Goal: Task Accomplishment & Management: Complete application form

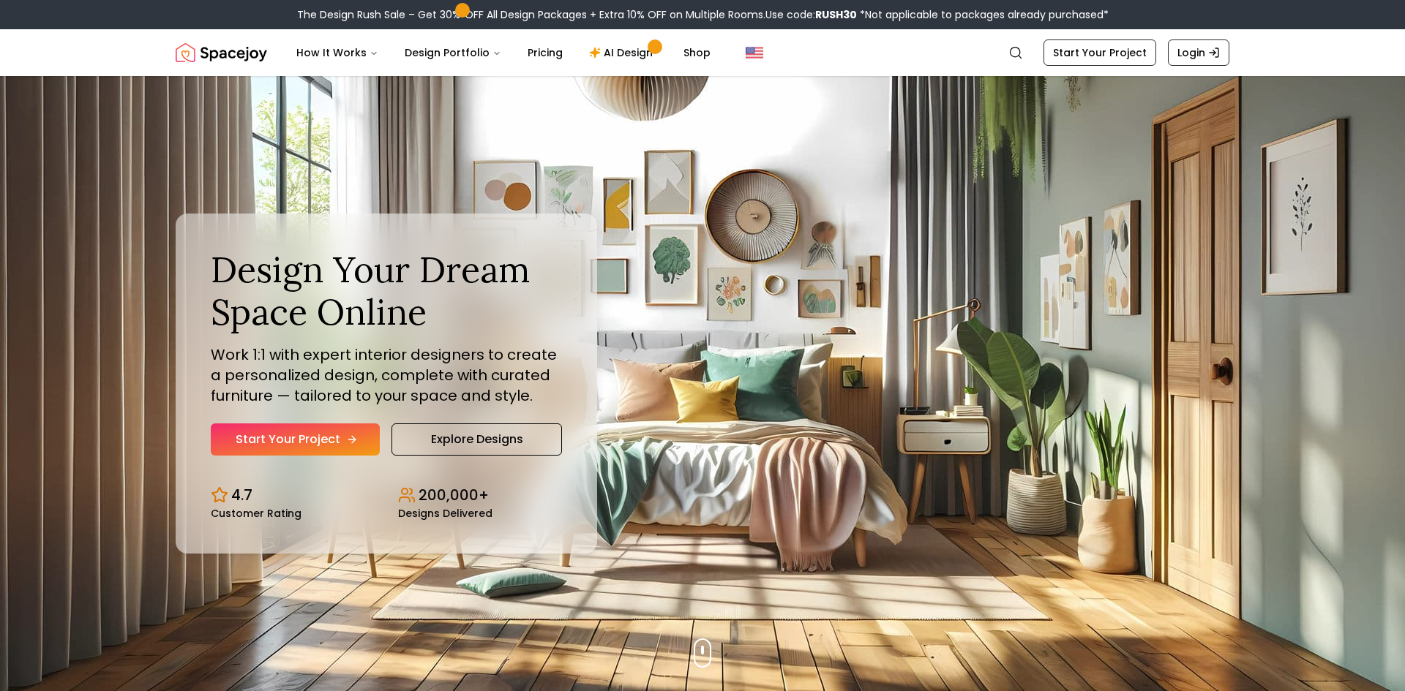
click at [274, 425] on link "Start Your Project" at bounding box center [295, 440] width 169 height 32
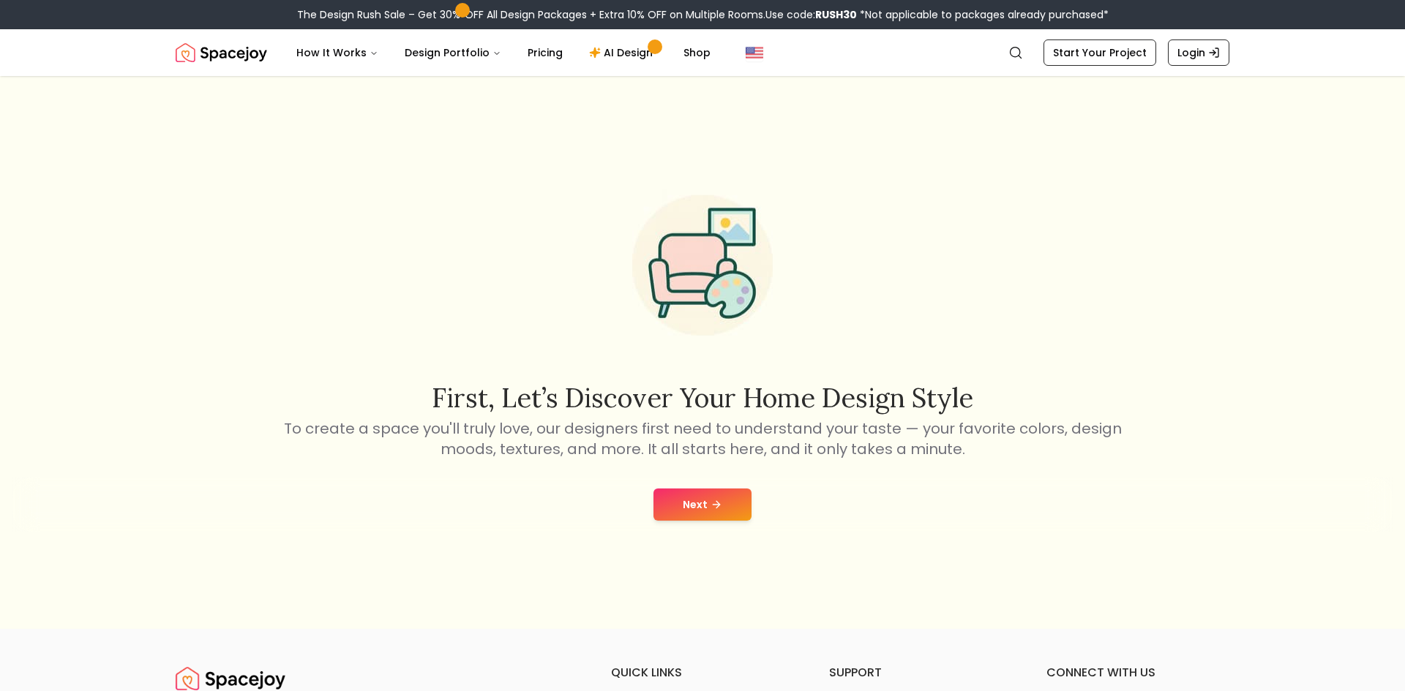
click at [664, 514] on button "Next" at bounding box center [702, 505] width 98 height 32
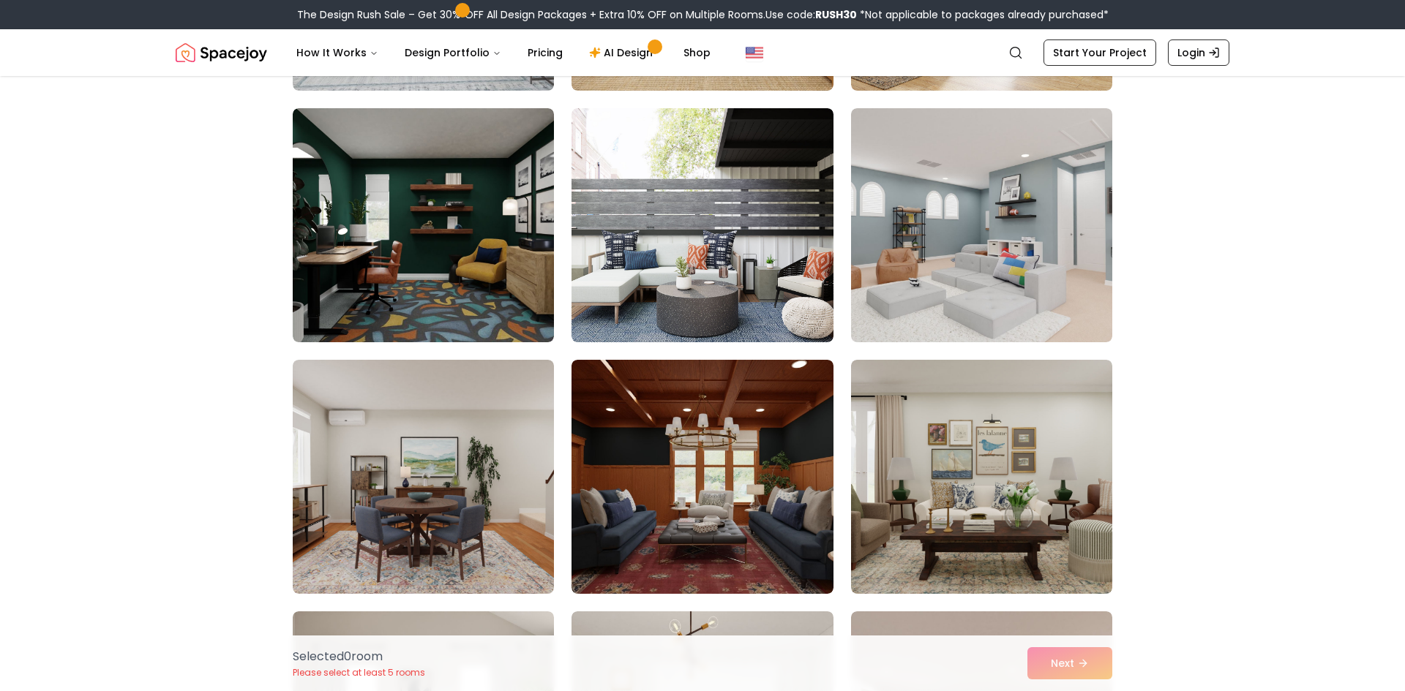
scroll to position [3109, 0]
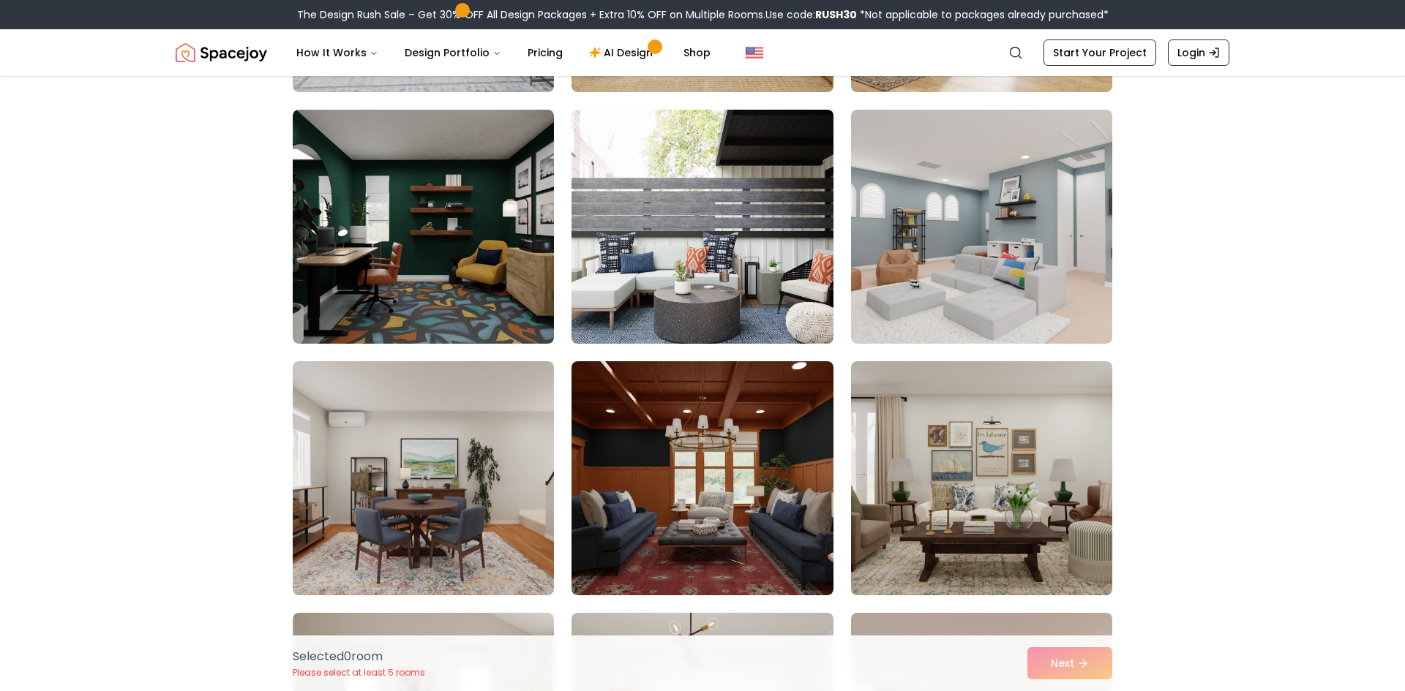
click at [664, 284] on img at bounding box center [702, 227] width 274 height 246
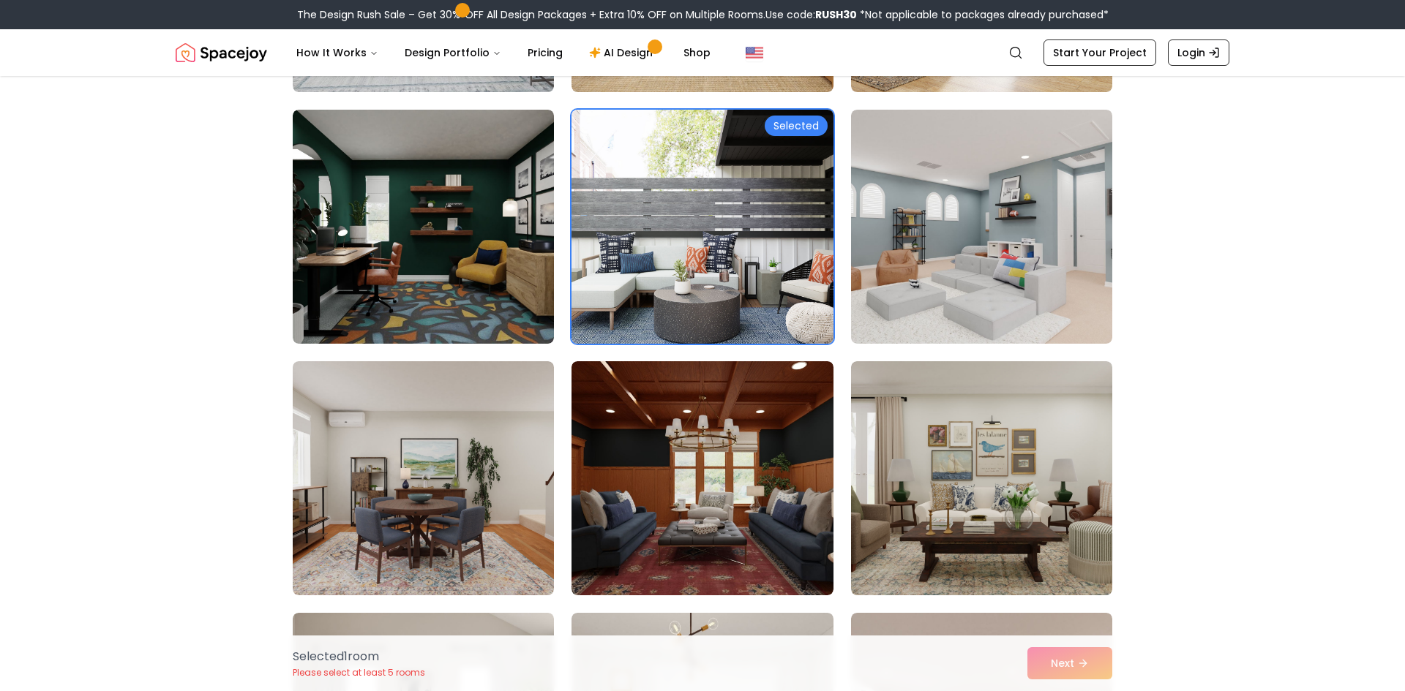
click at [664, 284] on img at bounding box center [702, 227] width 274 height 246
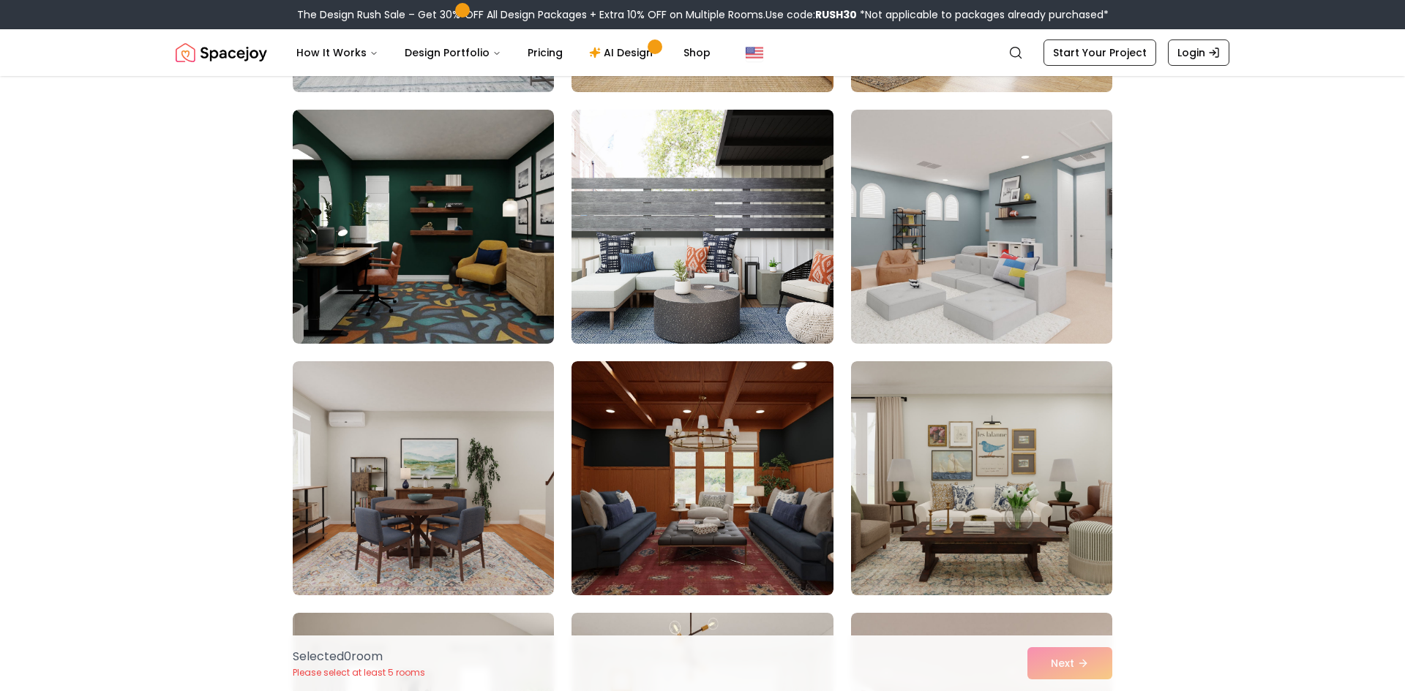
click at [664, 284] on img at bounding box center [702, 227] width 274 height 246
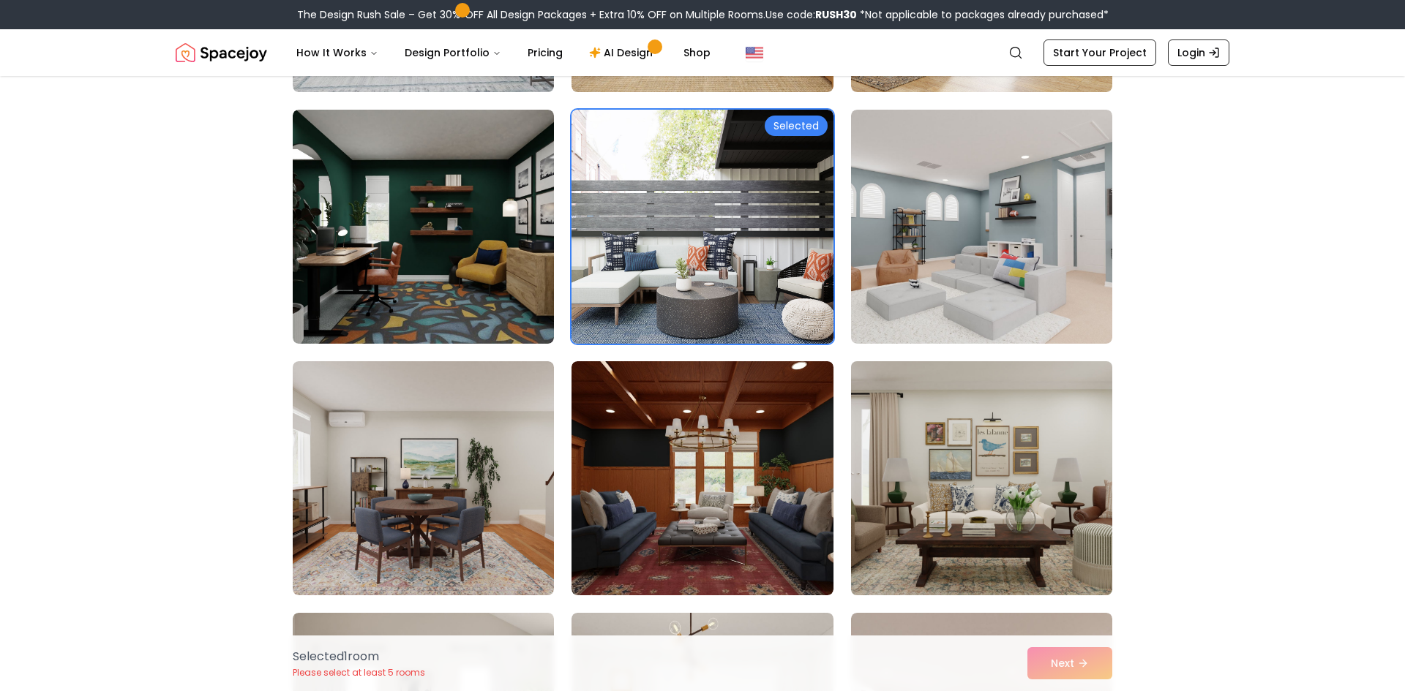
click at [925, 454] on img at bounding box center [981, 479] width 274 height 246
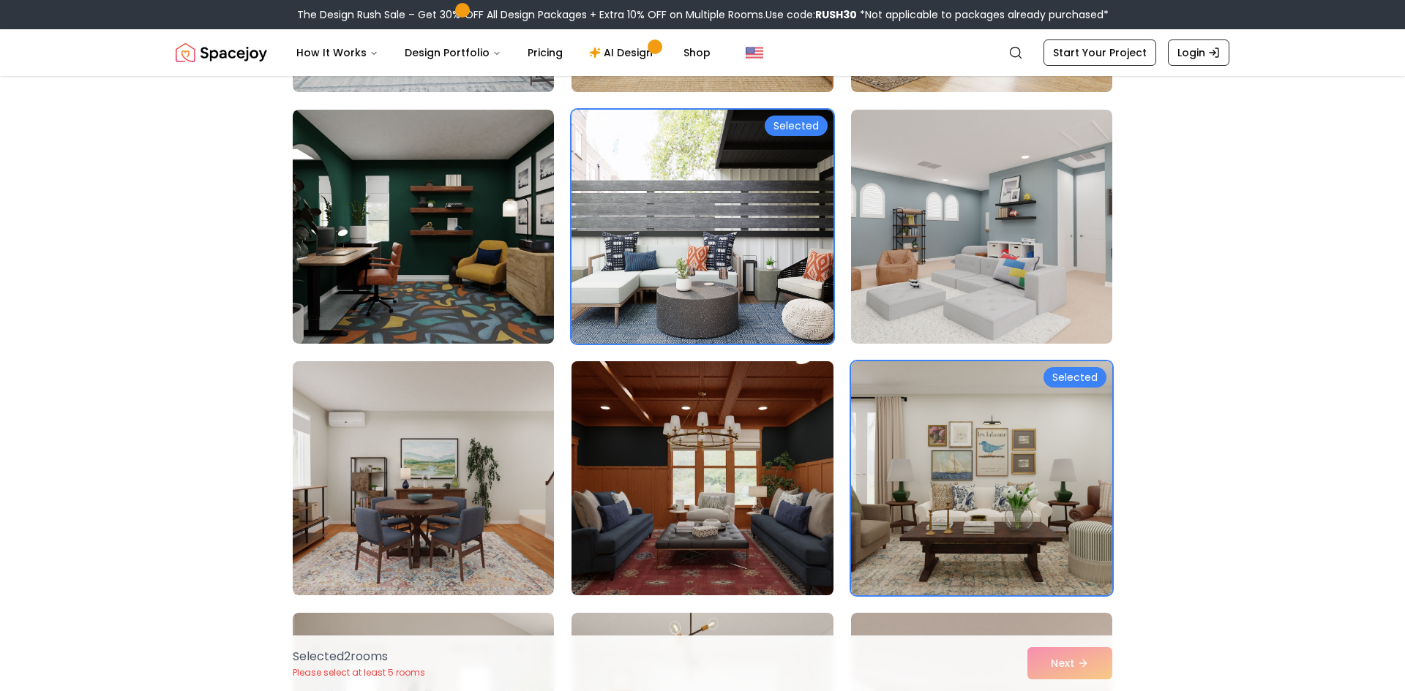
click at [732, 472] on img at bounding box center [702, 479] width 274 height 246
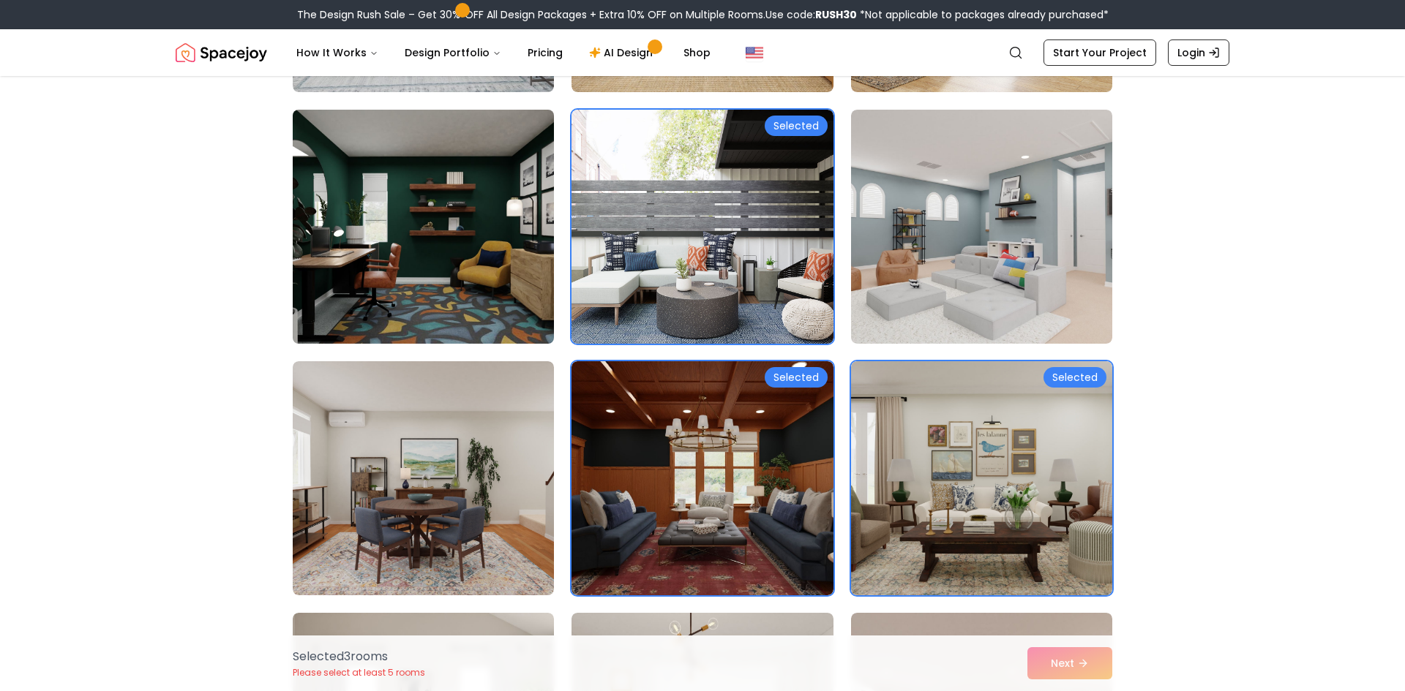
click at [419, 189] on img at bounding box center [423, 227] width 274 height 246
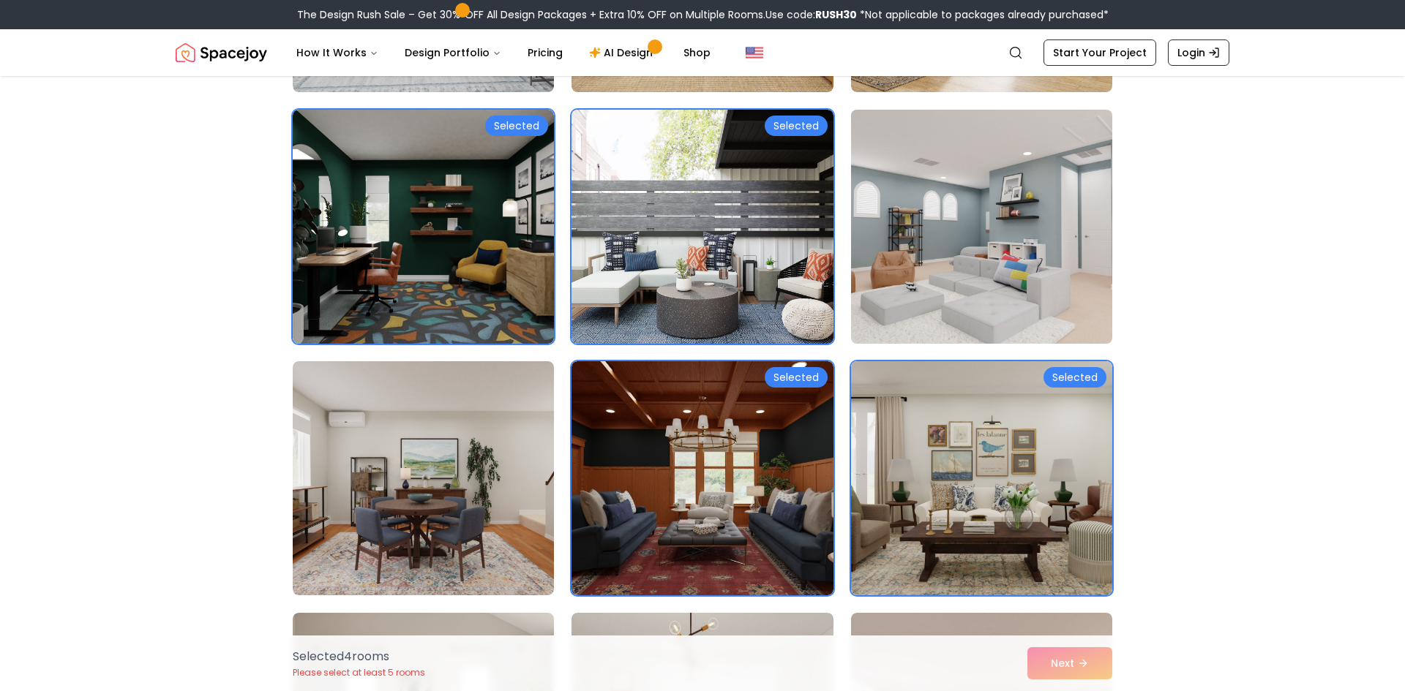
click at [876, 198] on img at bounding box center [981, 227] width 274 height 246
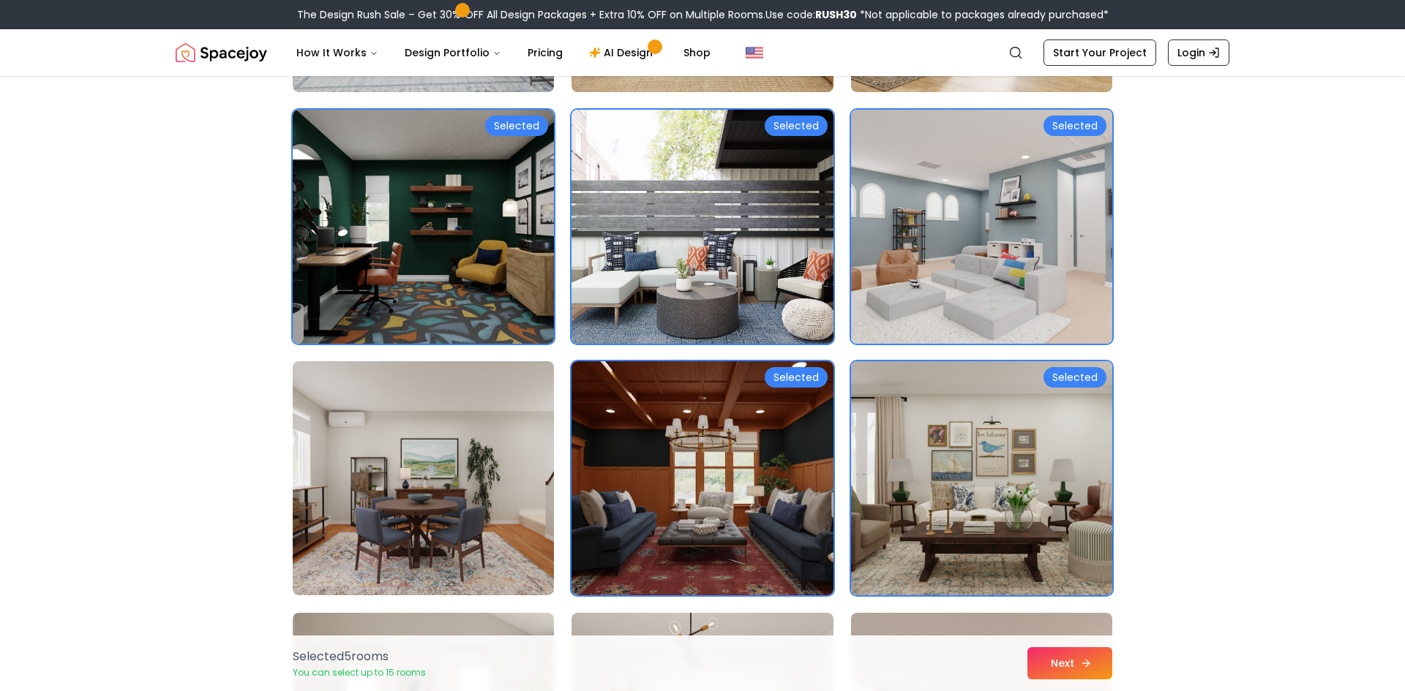
click at [1067, 666] on button "Next" at bounding box center [1069, 663] width 85 height 32
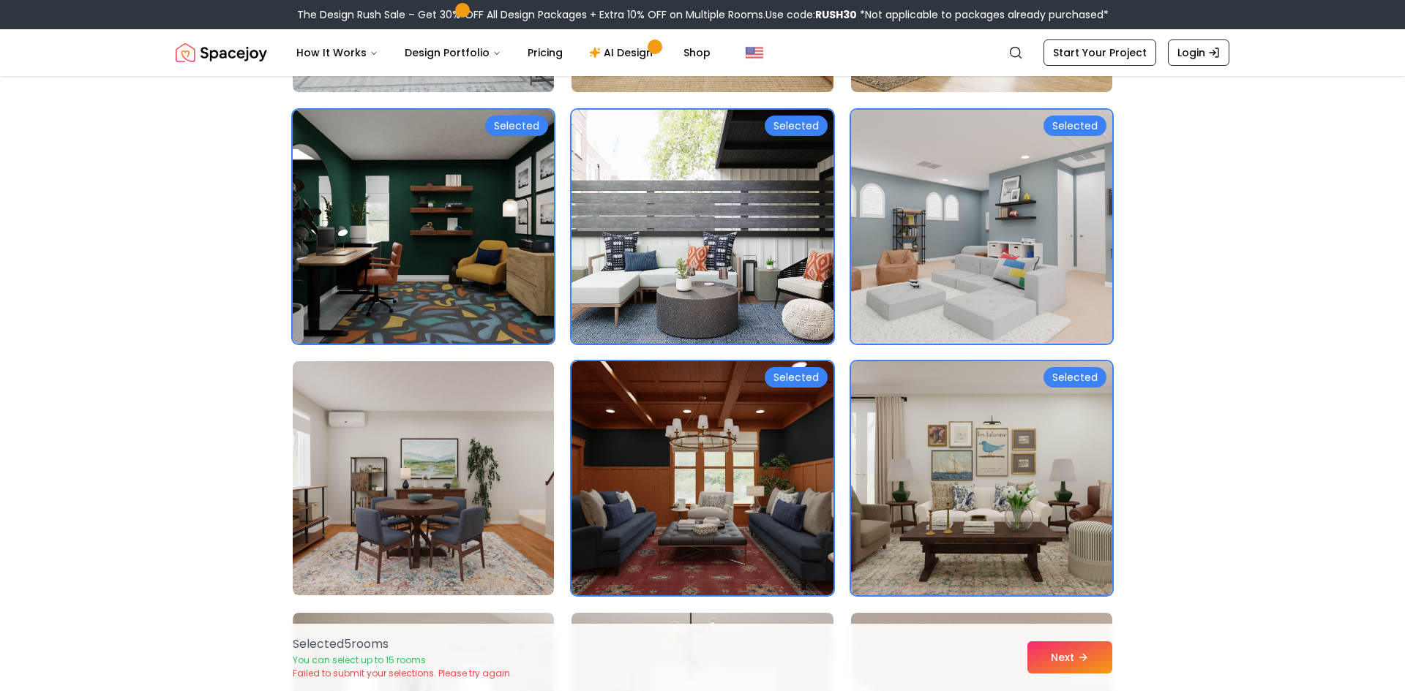
click at [1086, 639] on div "Selected 5 room s You can select up to 15 rooms Failed to submit your selection…" at bounding box center [702, 657] width 843 height 67
click at [1055, 655] on button "Next" at bounding box center [1069, 658] width 85 height 32
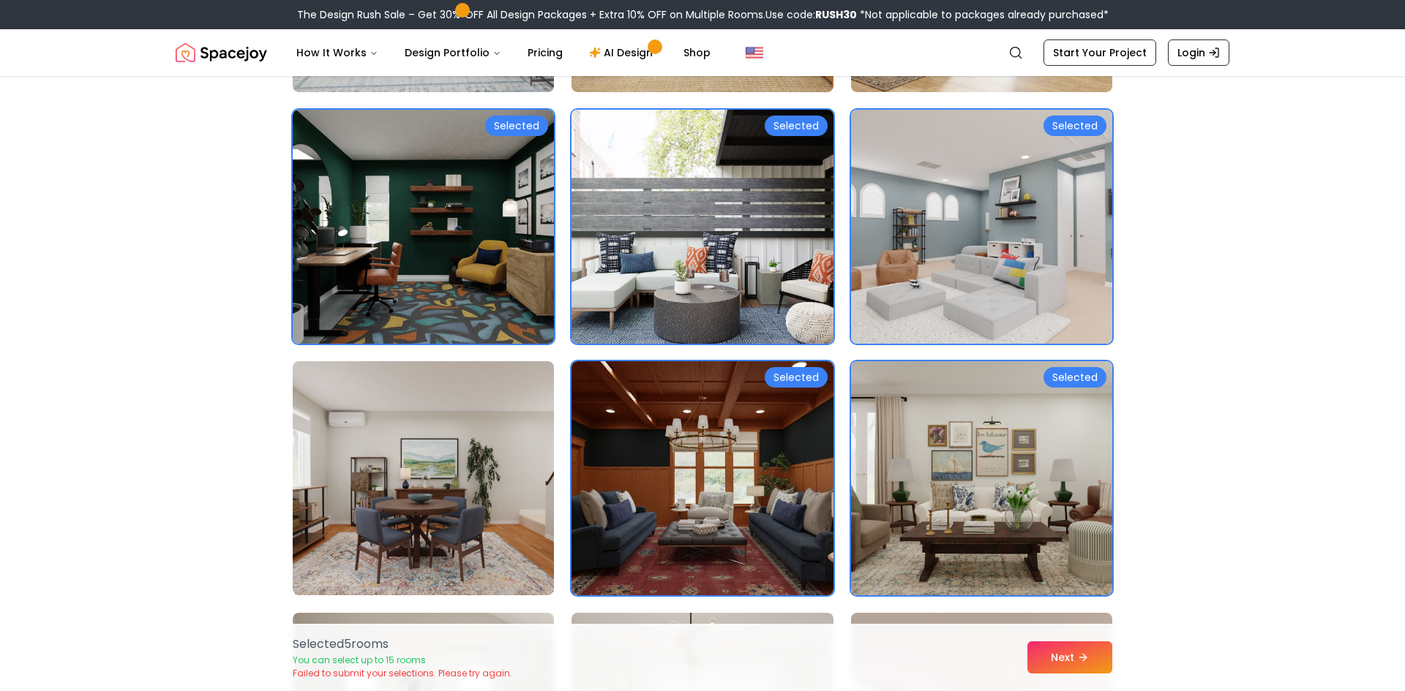
click at [770, 267] on img at bounding box center [702, 227] width 274 height 246
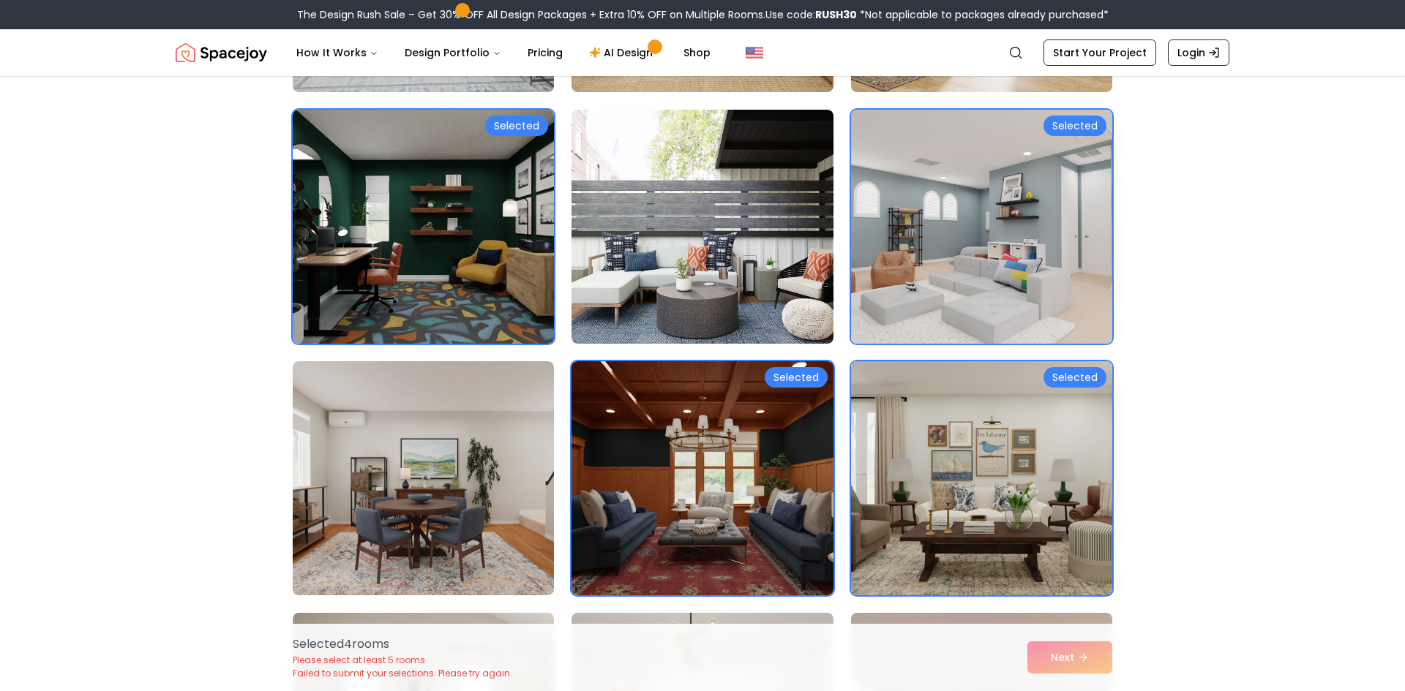
click at [942, 266] on img at bounding box center [981, 227] width 274 height 246
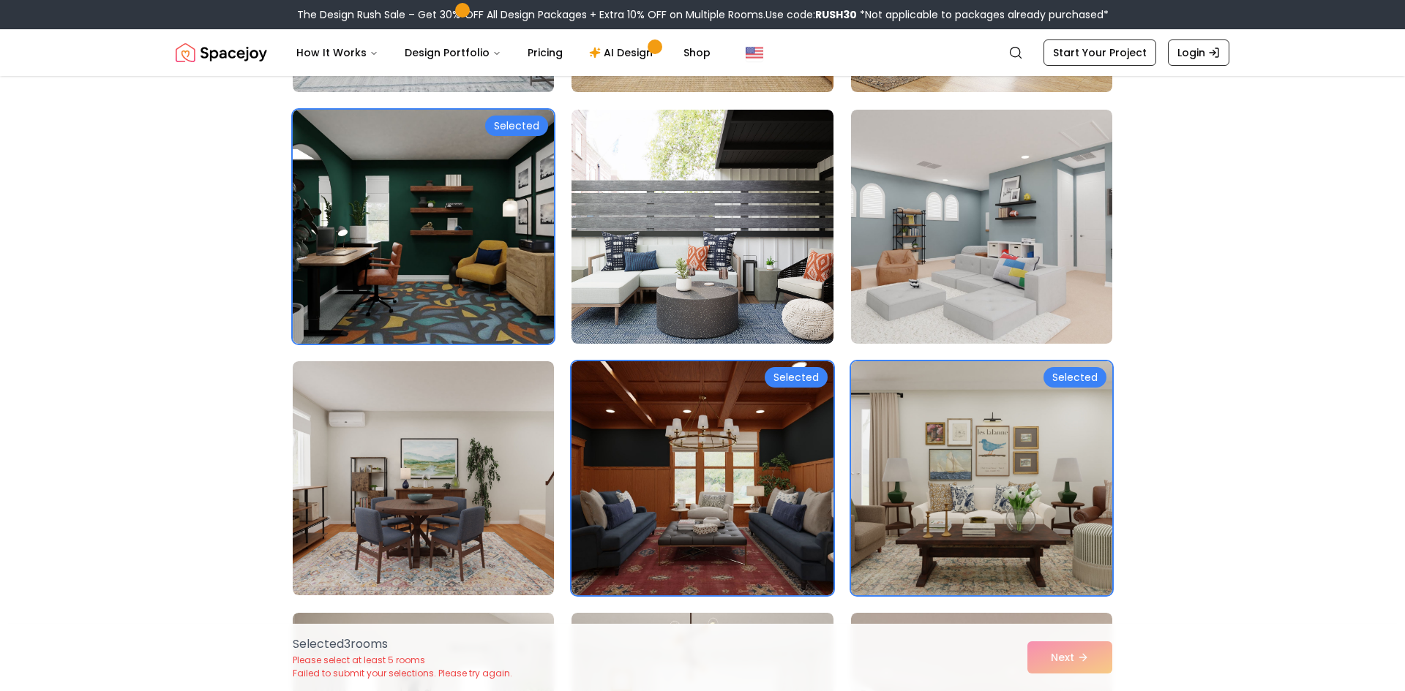
click at [961, 508] on img at bounding box center [981, 479] width 274 height 246
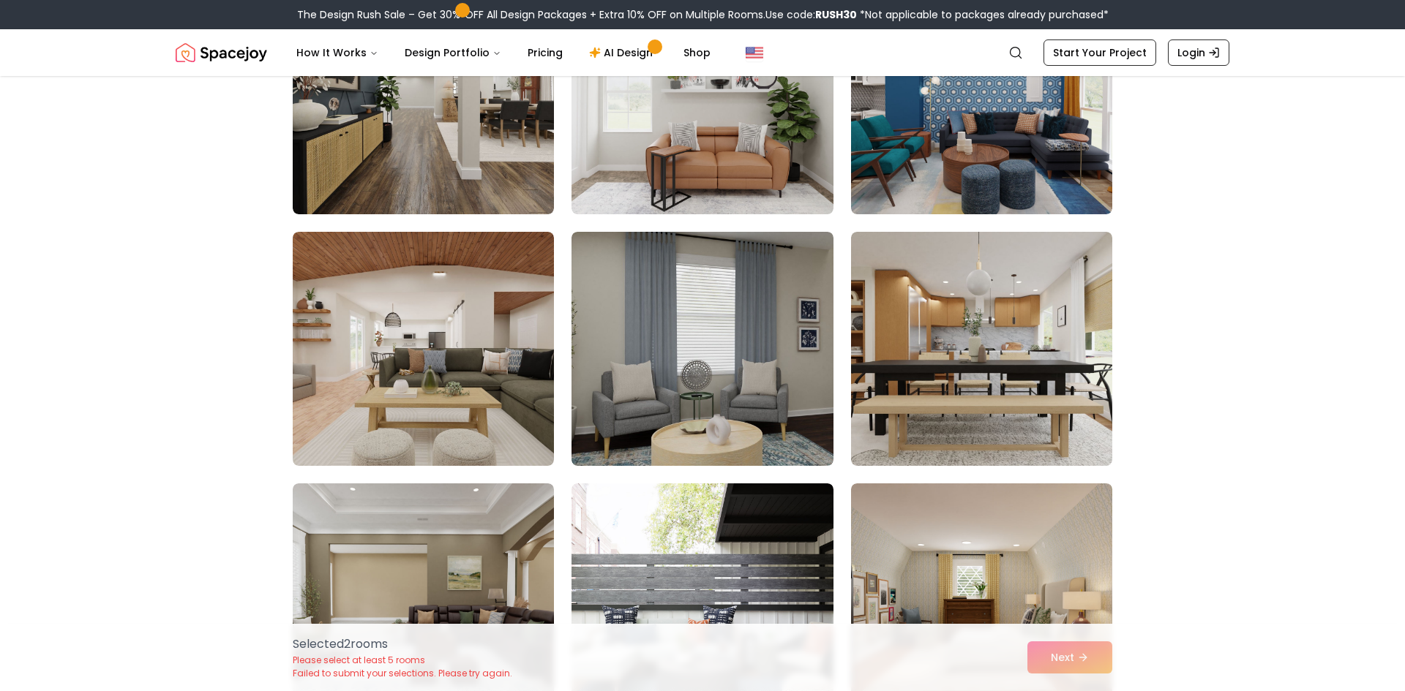
scroll to position [1476, 0]
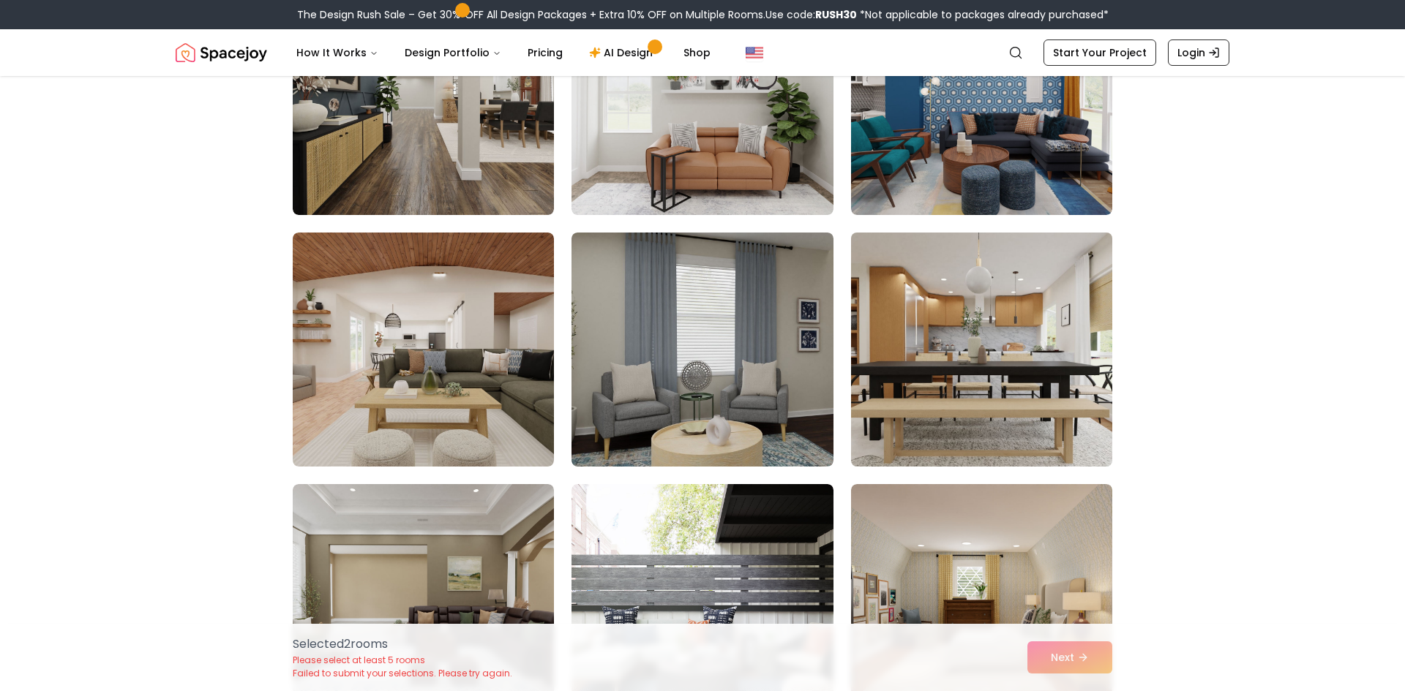
click at [1004, 323] on img at bounding box center [981, 350] width 274 height 246
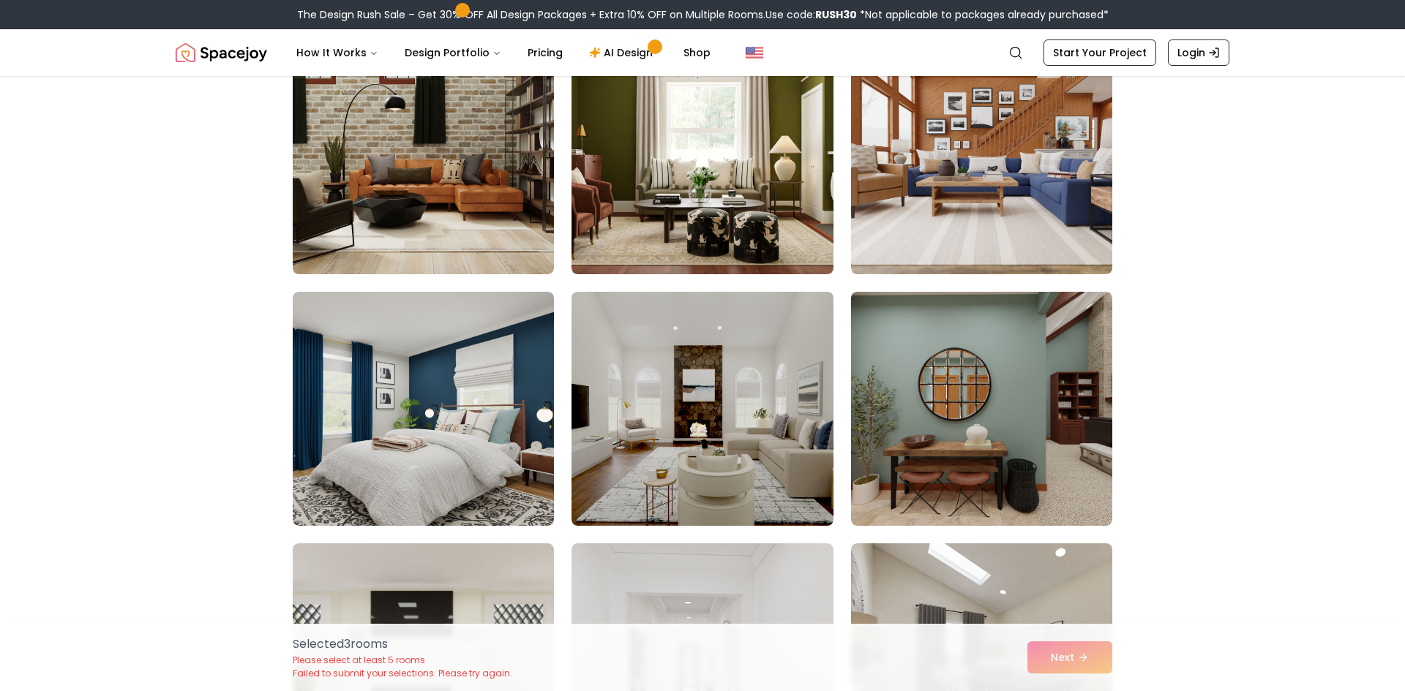
scroll to position [2173, 0]
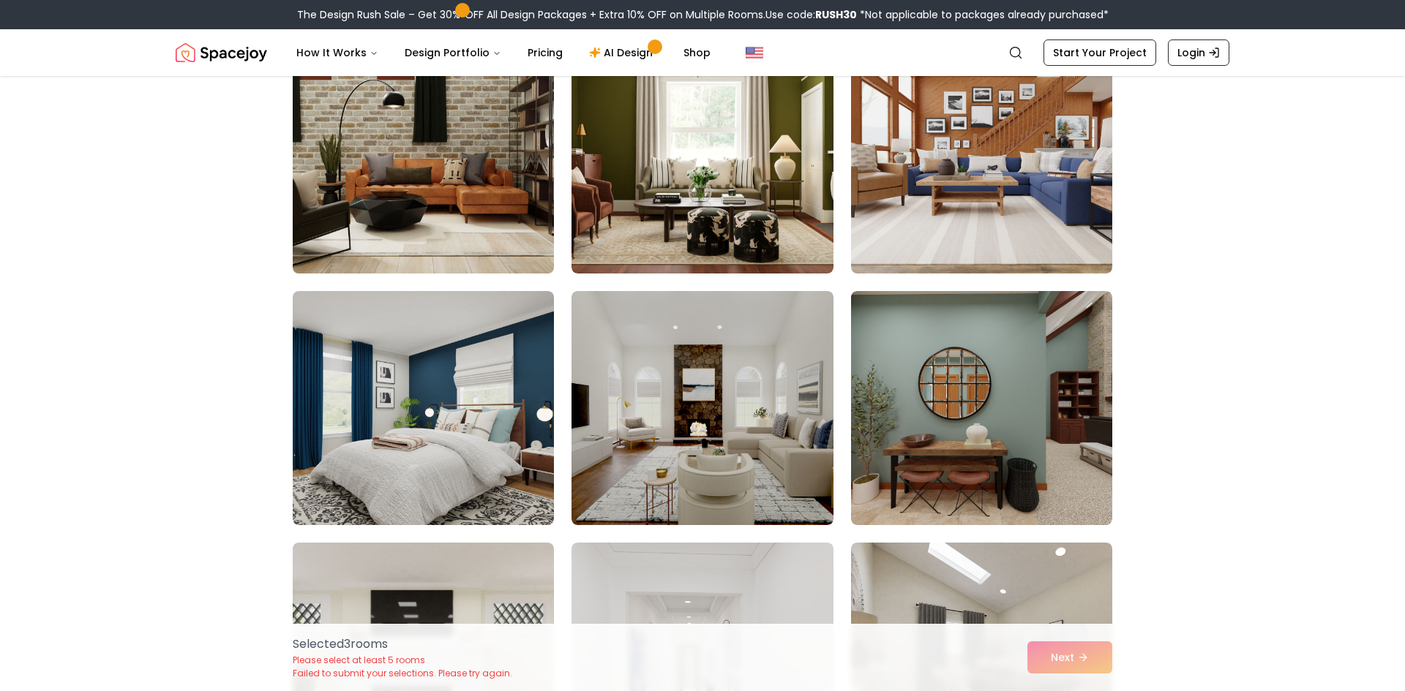
click at [415, 131] on img at bounding box center [423, 157] width 274 height 246
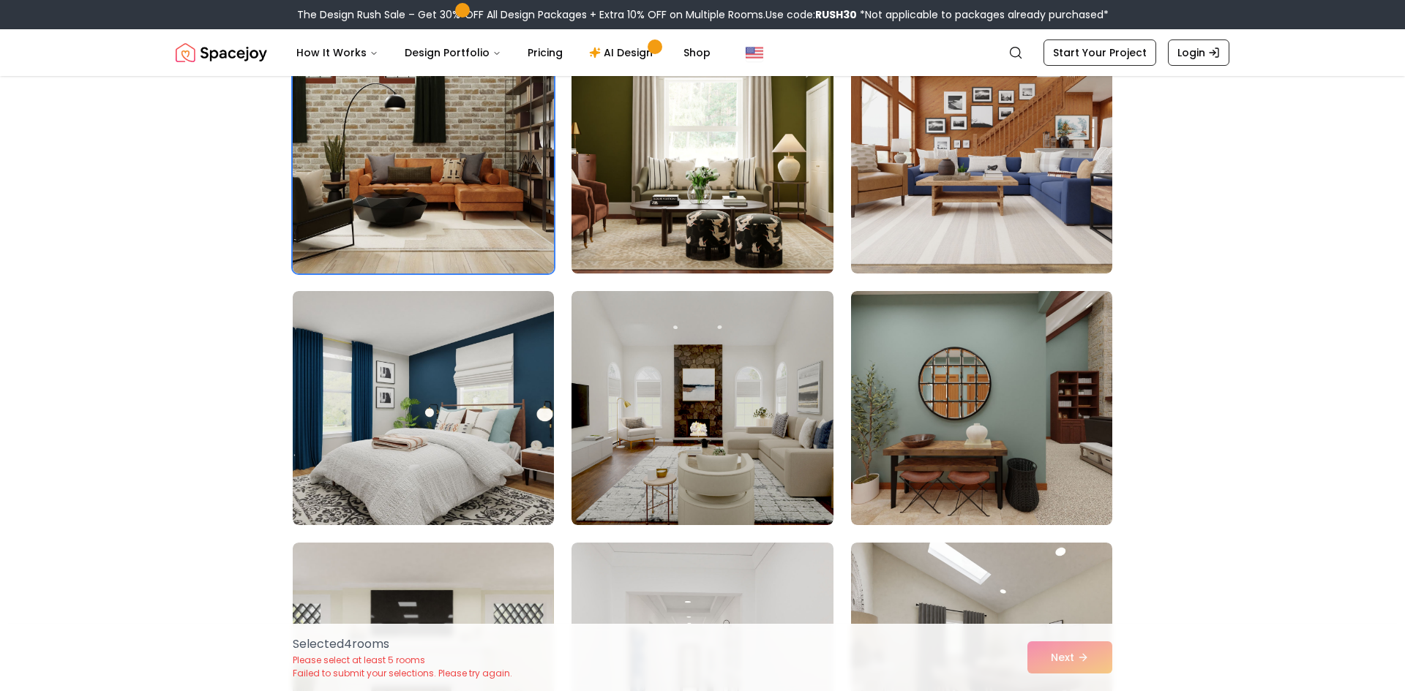
click at [653, 212] on img at bounding box center [702, 157] width 274 height 246
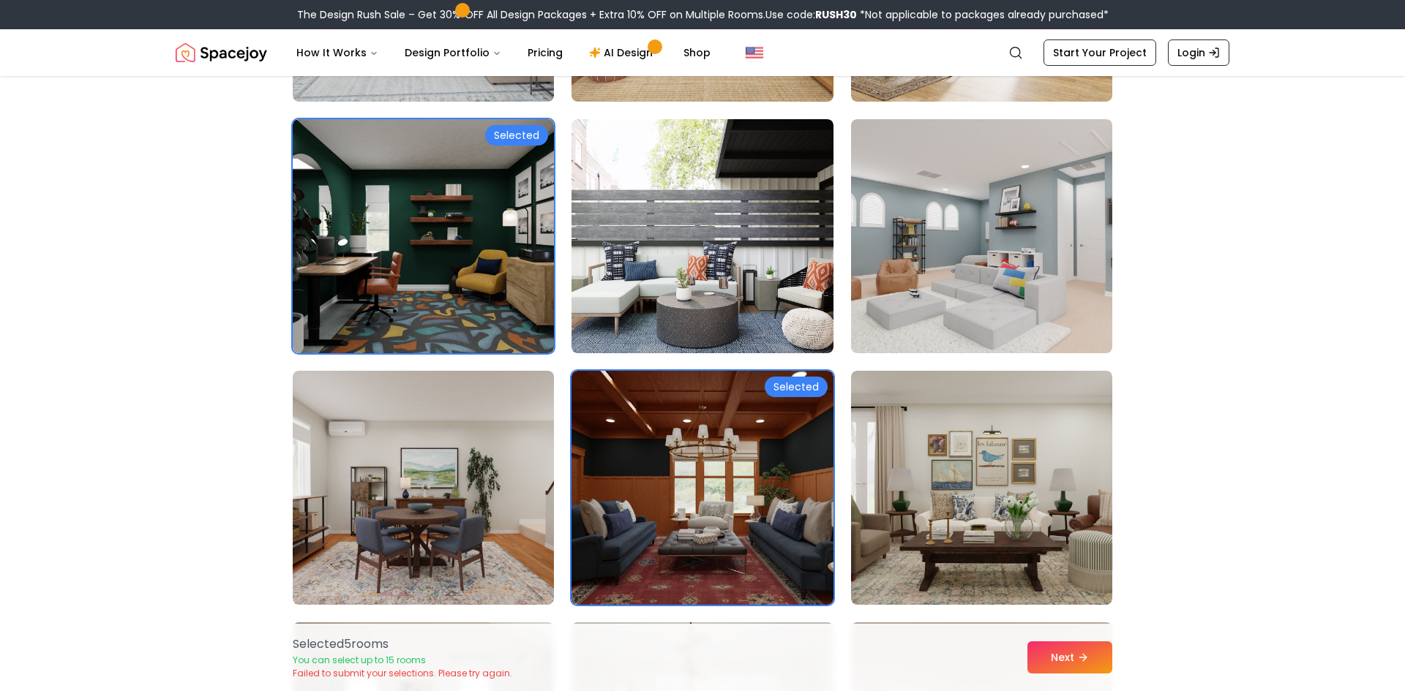
scroll to position [3137, 0]
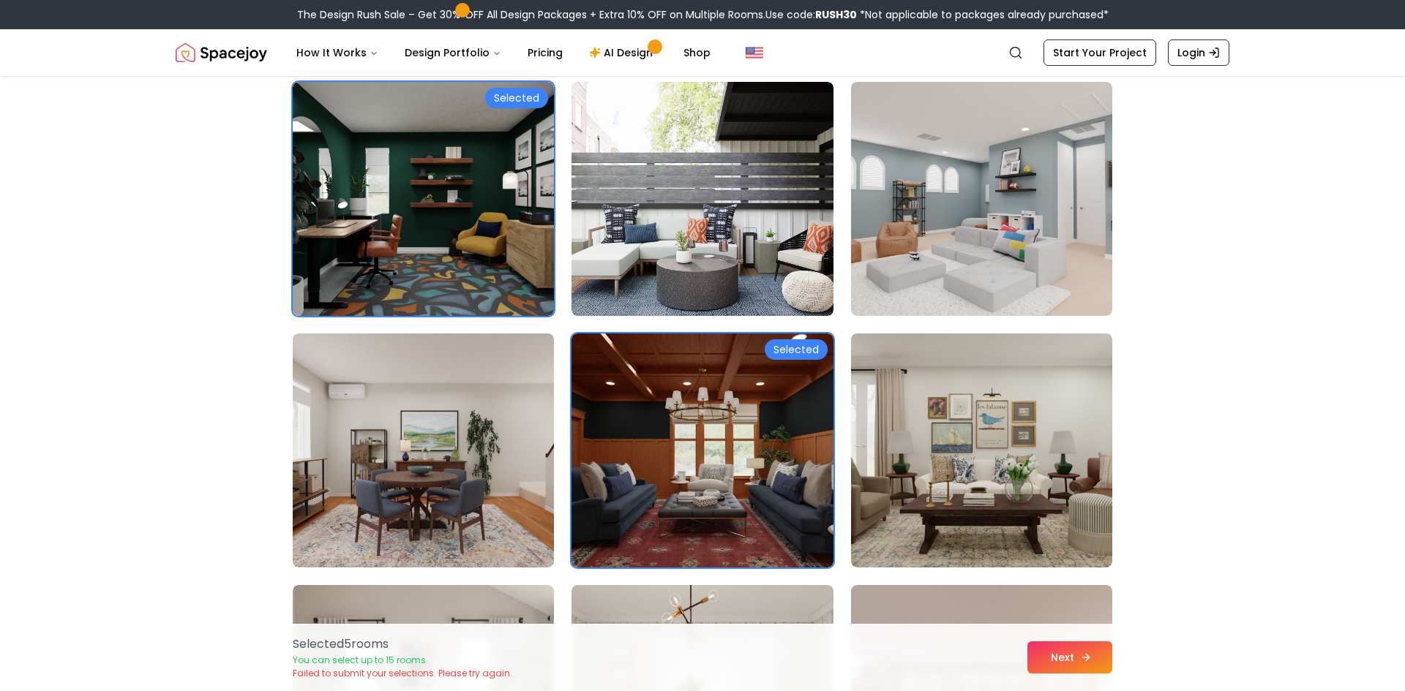
click at [1037, 659] on button "Next" at bounding box center [1069, 658] width 85 height 32
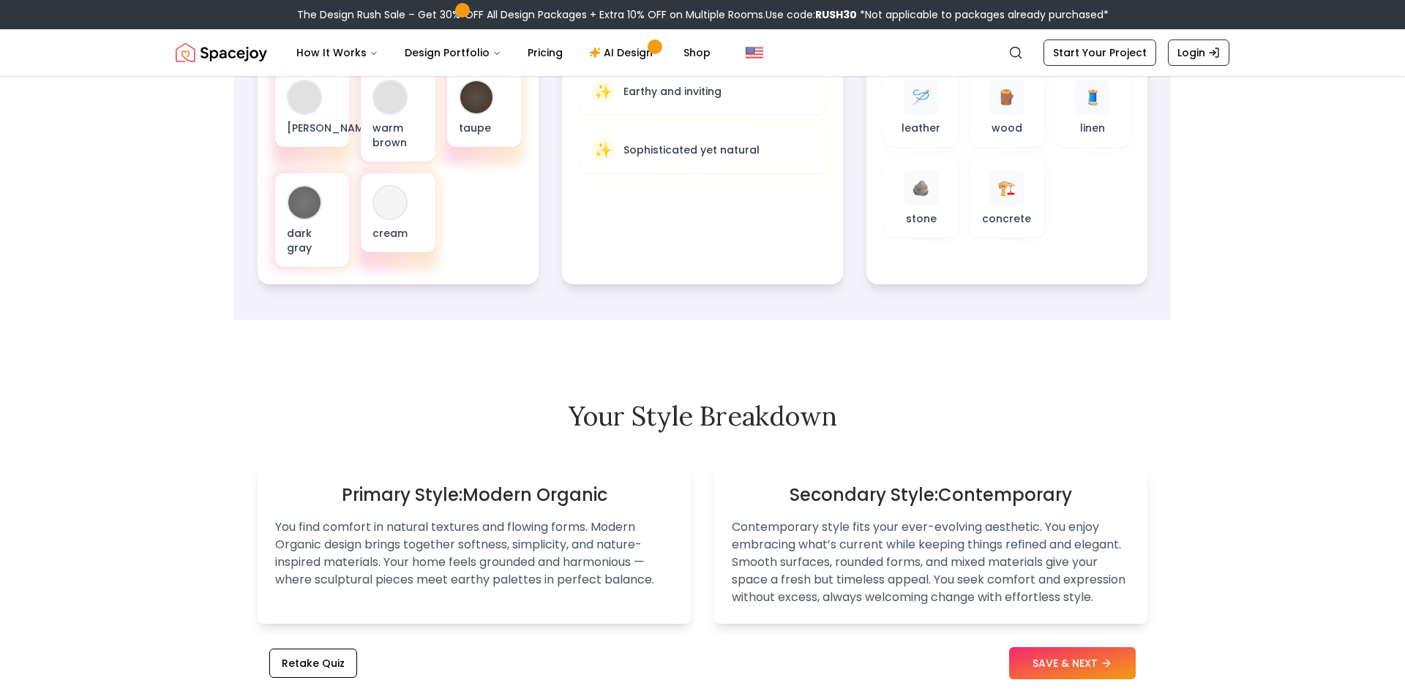
scroll to position [617, 0]
click at [1074, 665] on button "SAVE & NEXT" at bounding box center [1072, 663] width 127 height 32
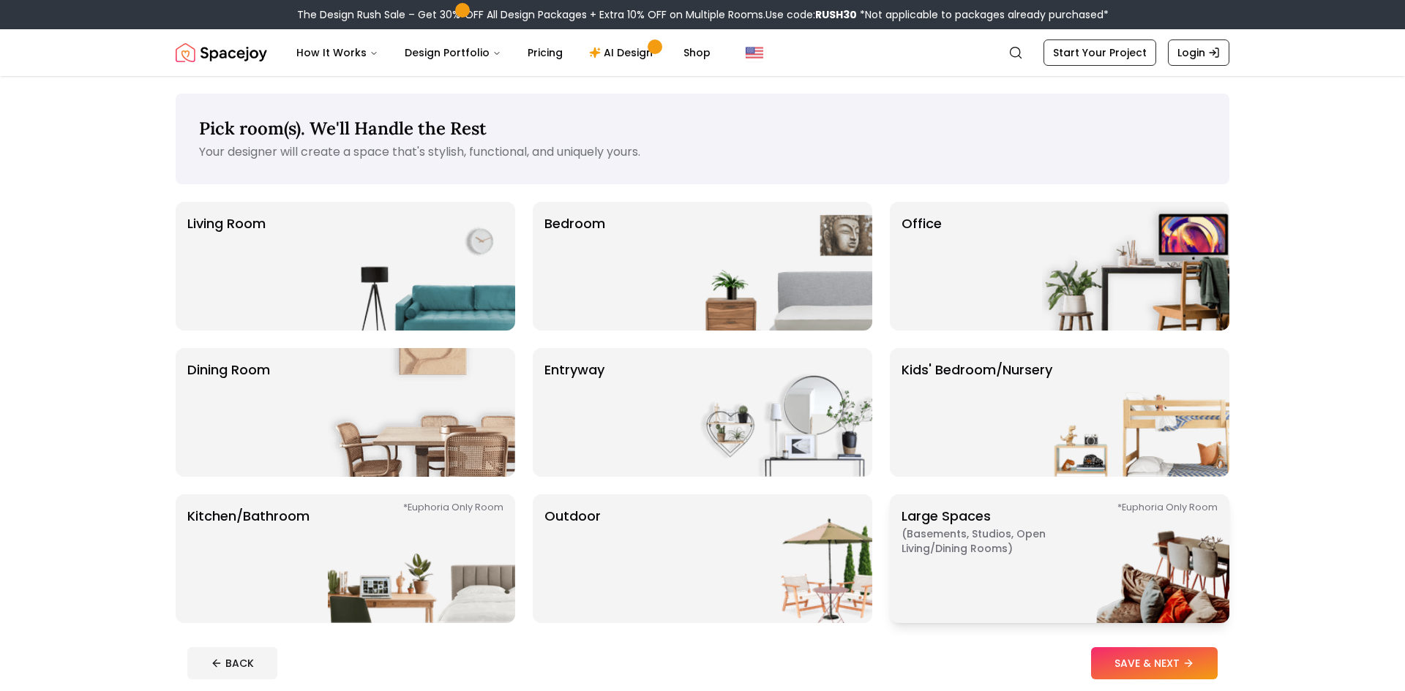
click at [1018, 600] on p "Large Spaces ( Basements, Studios, Open living/dining rooms ) *Euphoria Only Ro…" at bounding box center [992, 558] width 183 height 105
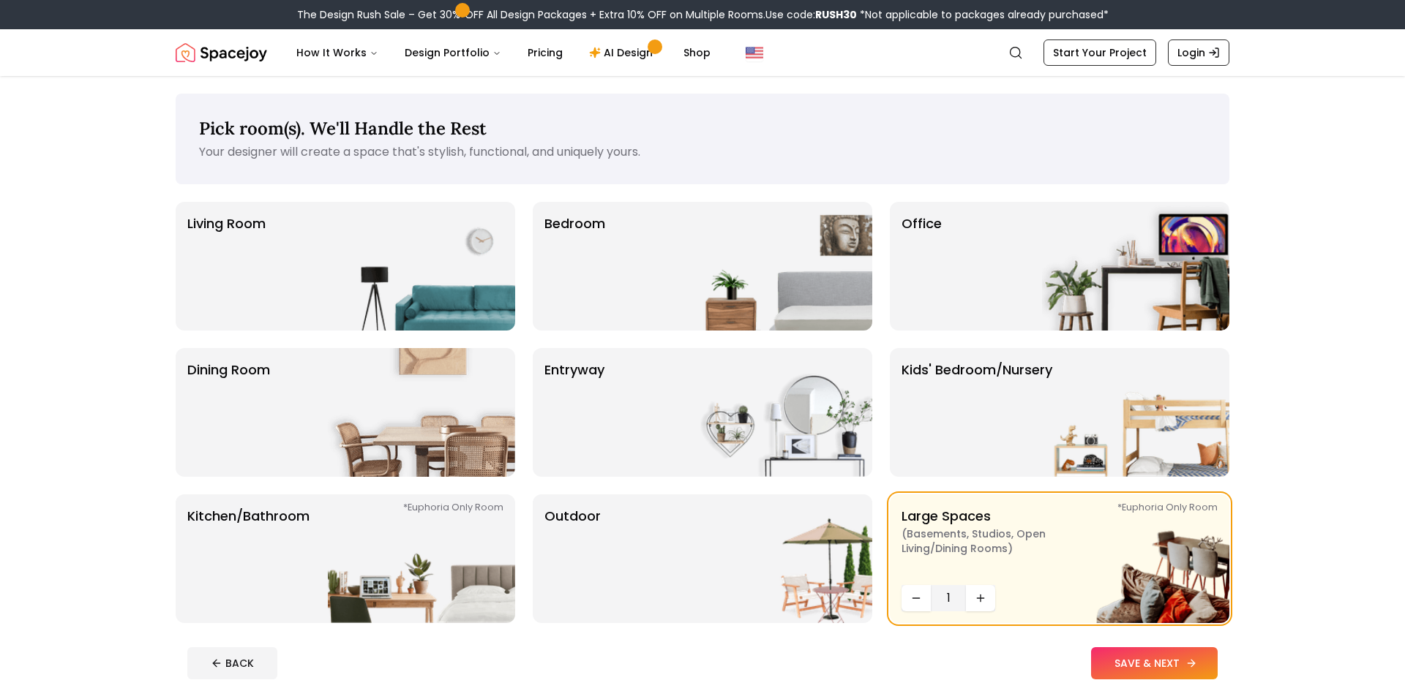
click at [1126, 663] on button "SAVE & NEXT" at bounding box center [1154, 663] width 127 height 32
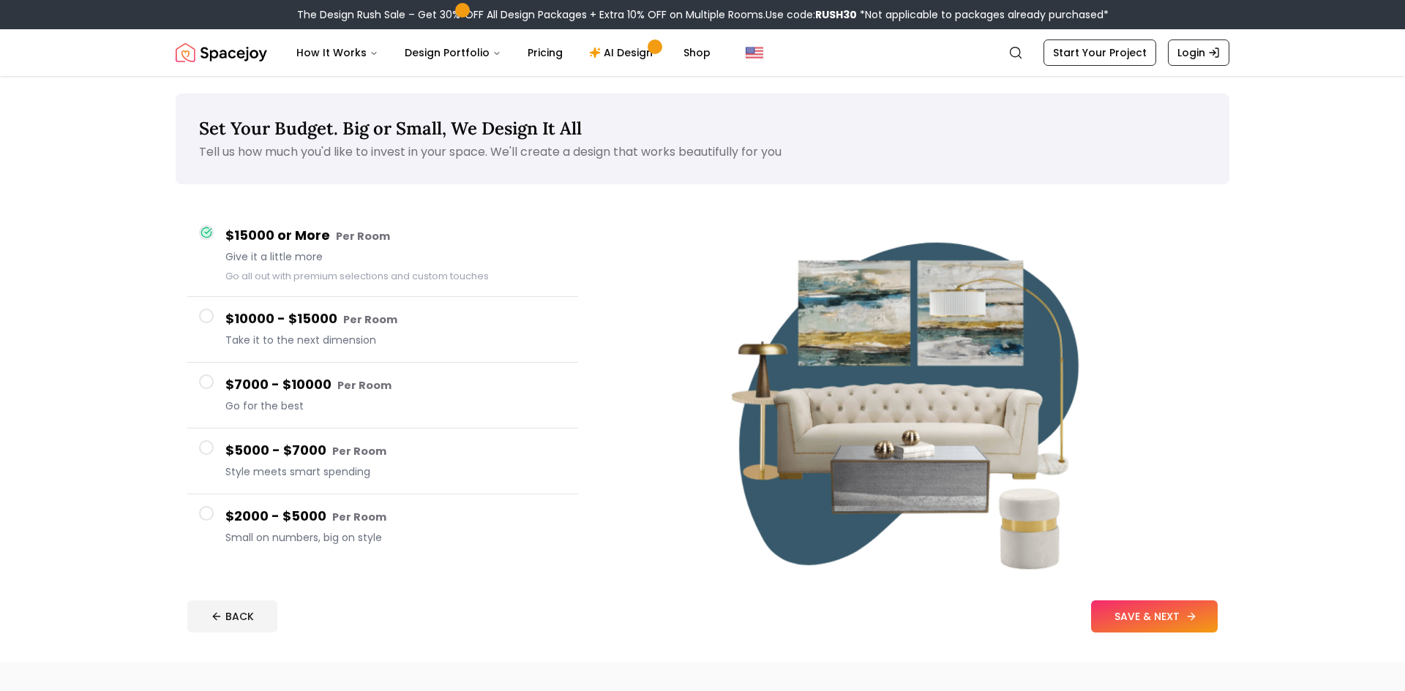
click at [1150, 617] on button "SAVE & NEXT" at bounding box center [1154, 617] width 127 height 32
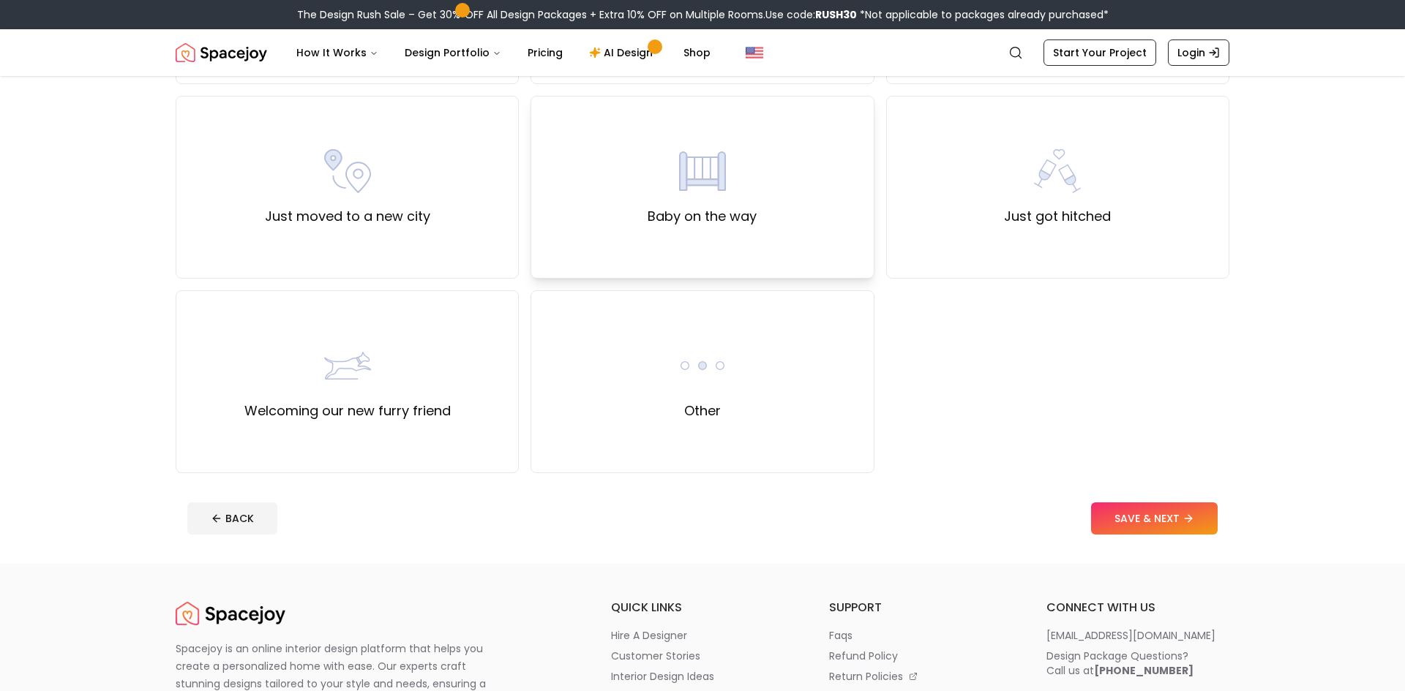
scroll to position [520, 0]
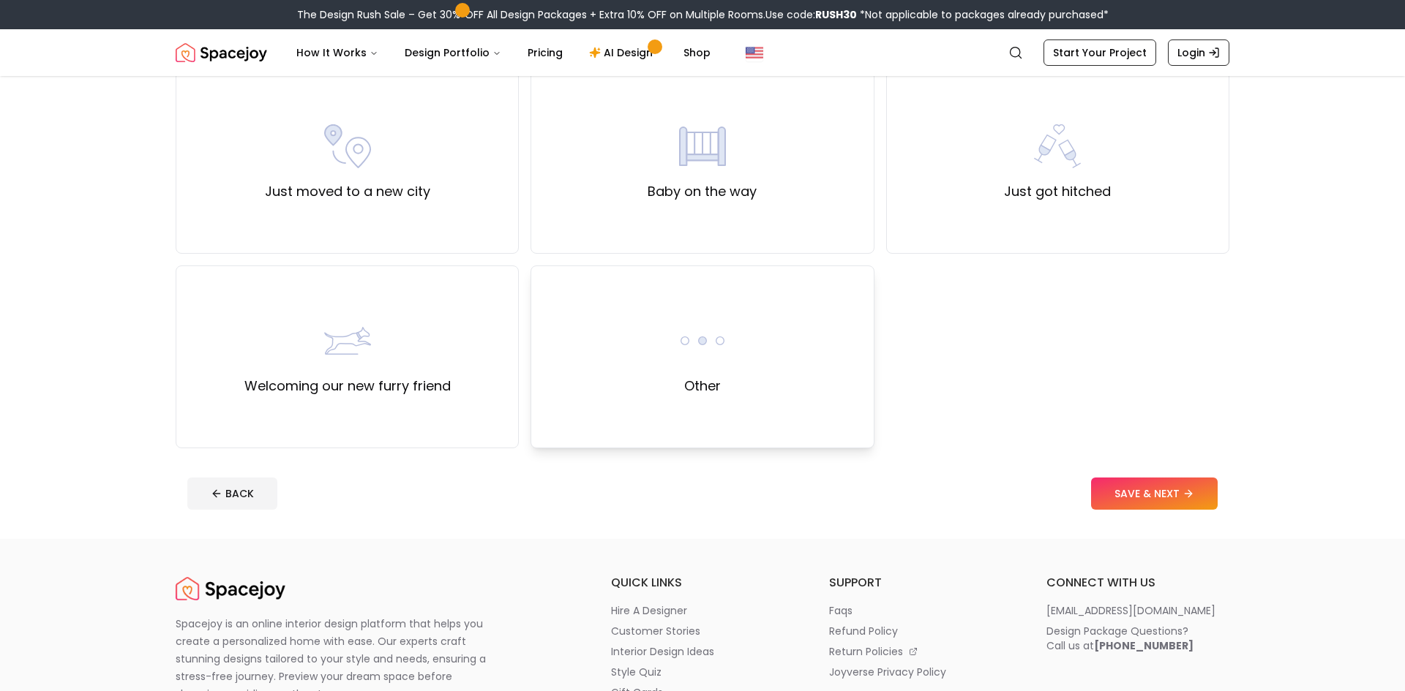
click at [756, 379] on div "Other" at bounding box center [701, 357] width 343 height 183
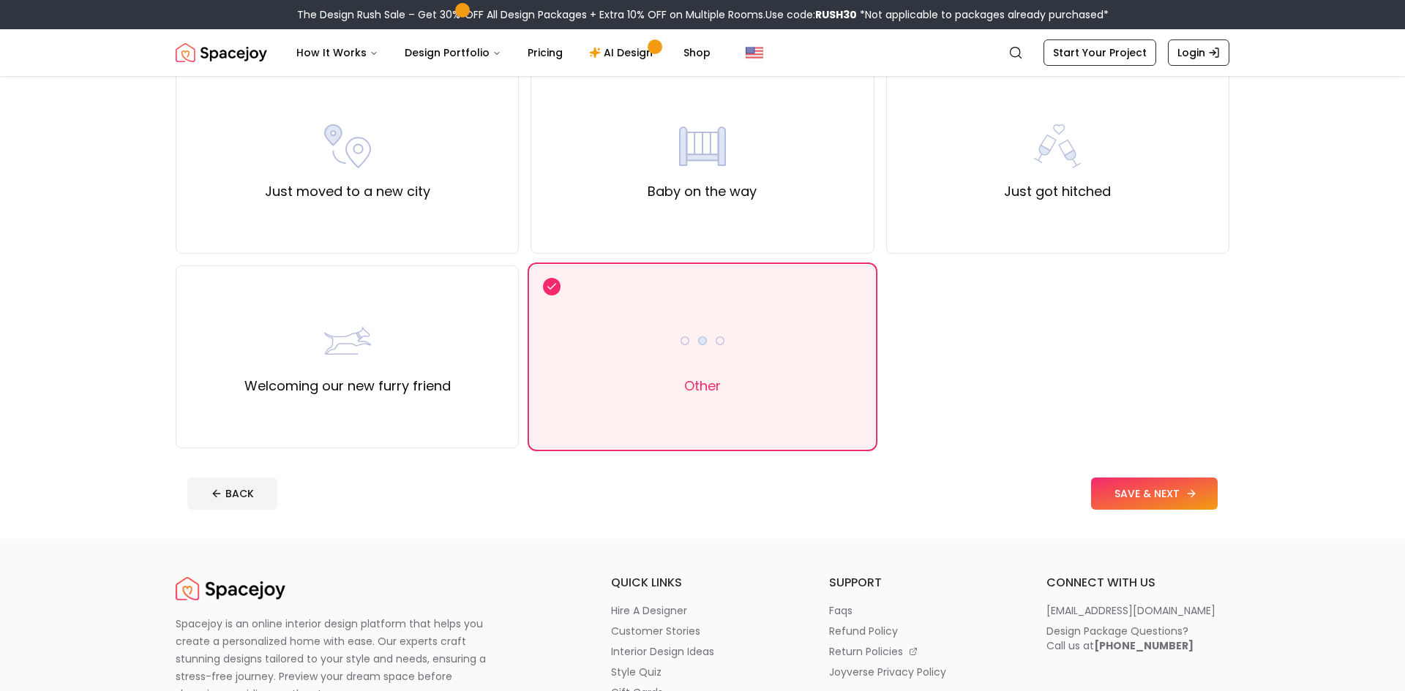
click at [1122, 489] on button "SAVE & NEXT" at bounding box center [1154, 494] width 127 height 32
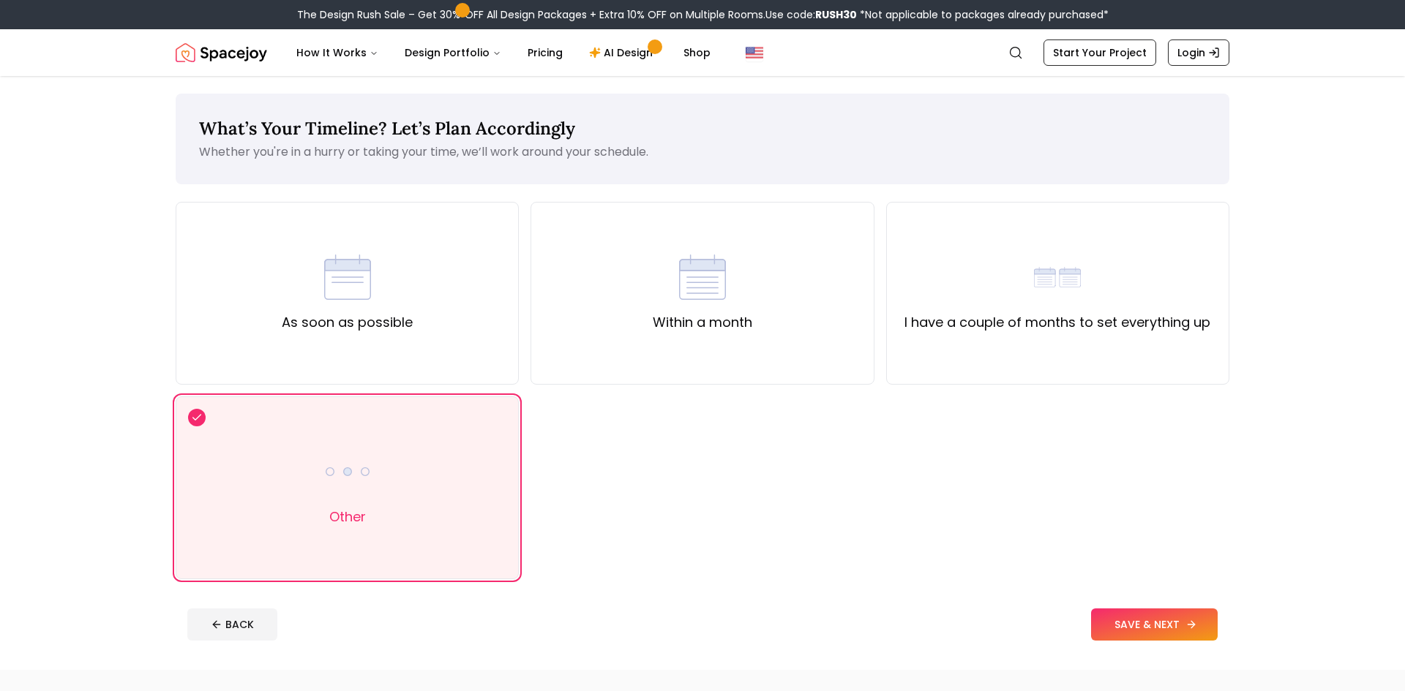
click at [1143, 640] on button "SAVE & NEXT" at bounding box center [1154, 625] width 127 height 32
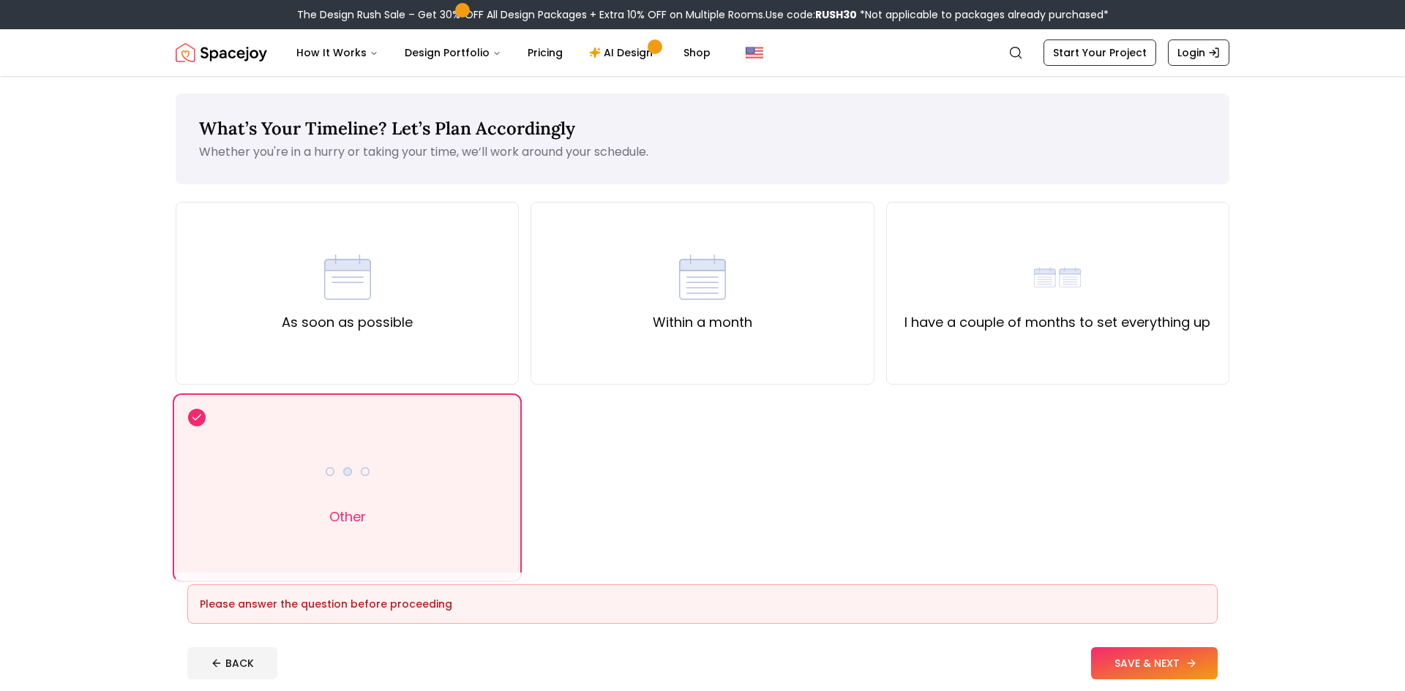
click at [1140, 675] on button "SAVE & NEXT" at bounding box center [1154, 663] width 127 height 32
click at [395, 446] on div "Other" at bounding box center [347, 488] width 343 height 183
click at [367, 323] on label "As soon as possible" at bounding box center [347, 322] width 131 height 20
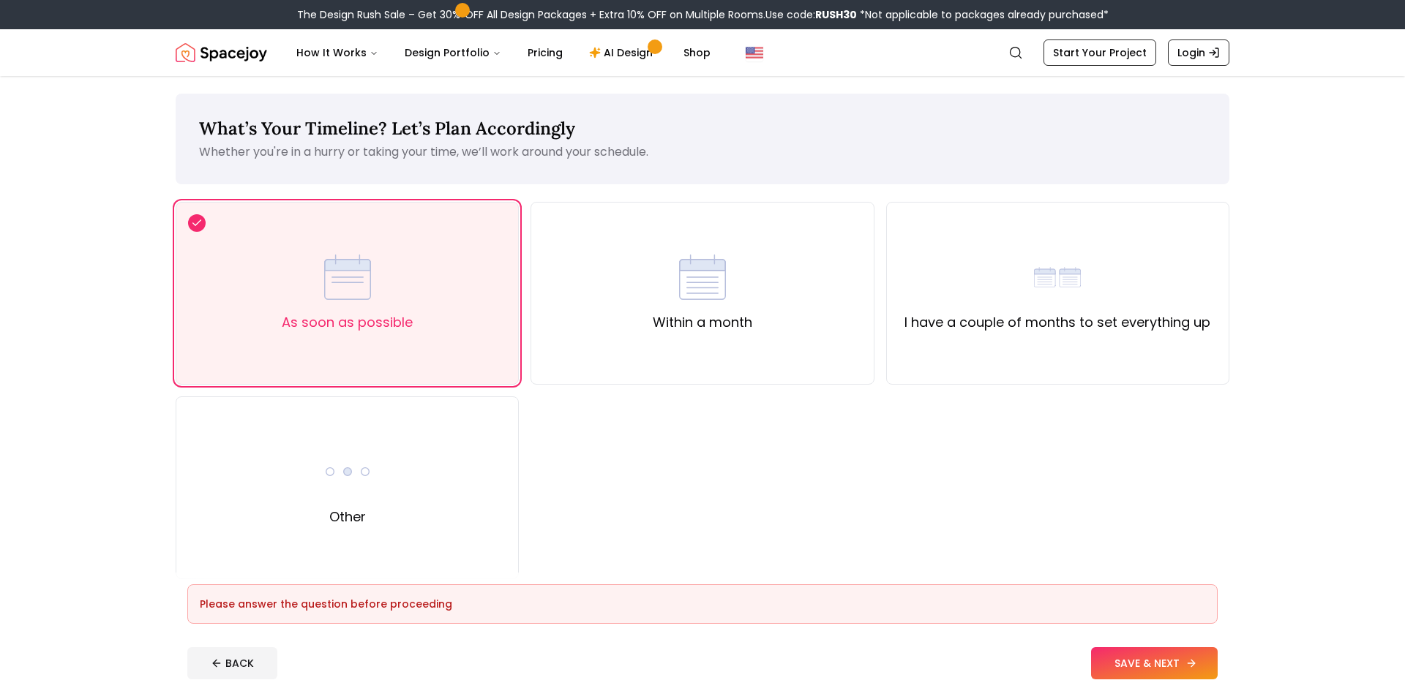
click at [1105, 660] on button "SAVE & NEXT" at bounding box center [1154, 663] width 127 height 32
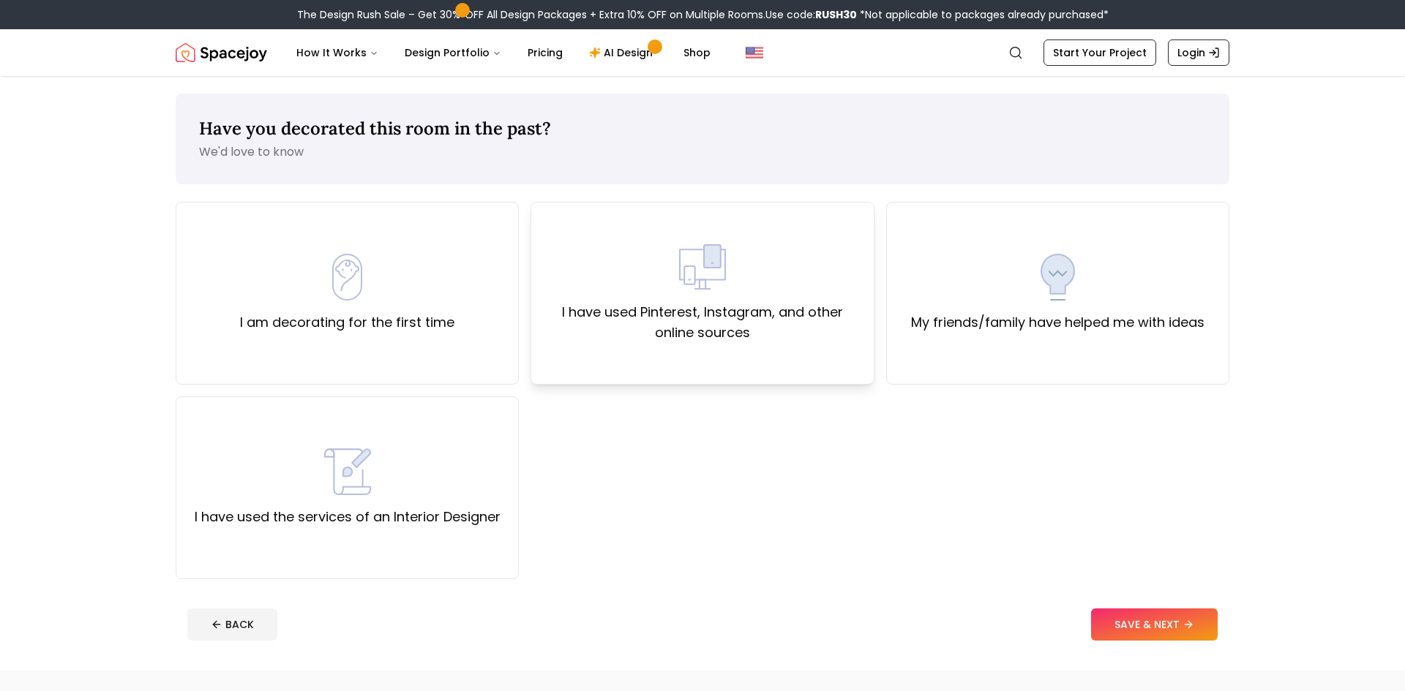
click at [776, 273] on div "I have used Pinterest, Instagram, and other online sources" at bounding box center [702, 293] width 318 height 99
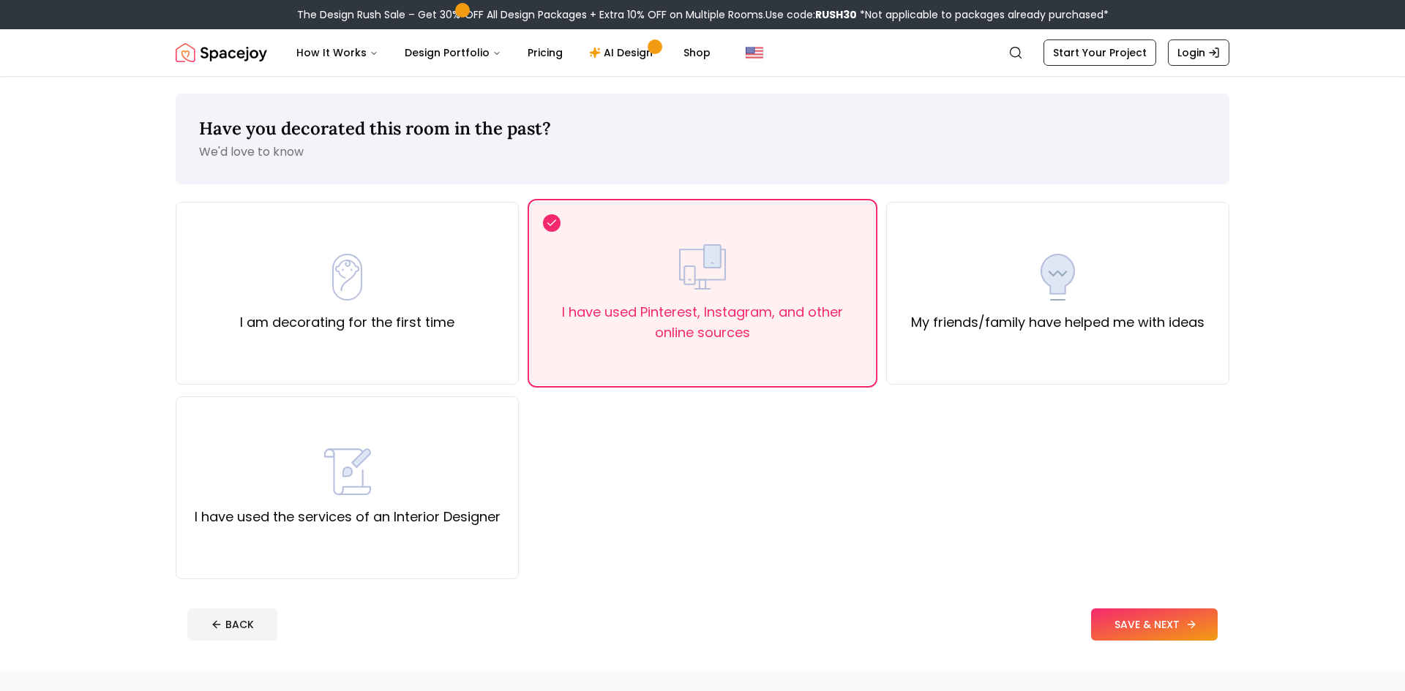
click at [1127, 628] on button "SAVE & NEXT" at bounding box center [1154, 625] width 127 height 32
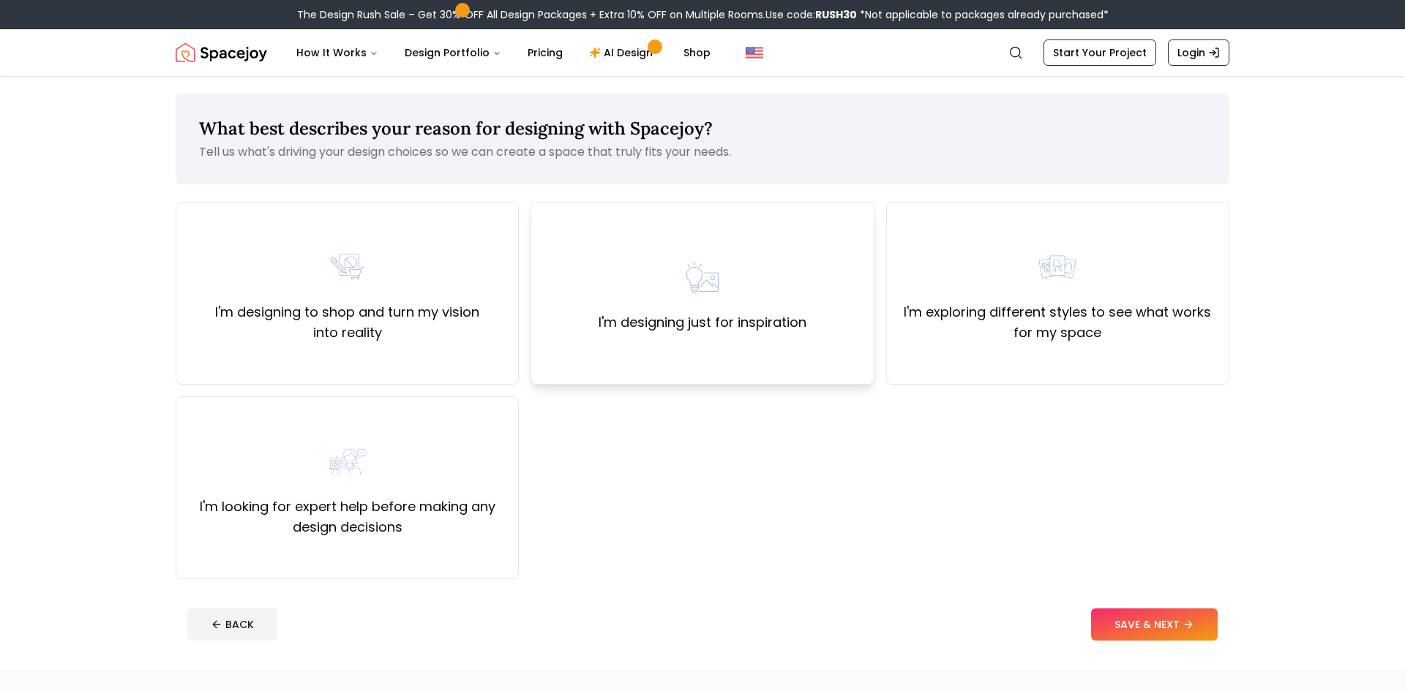
click at [692, 318] on label "I'm designing just for inspiration" at bounding box center [702, 322] width 208 height 20
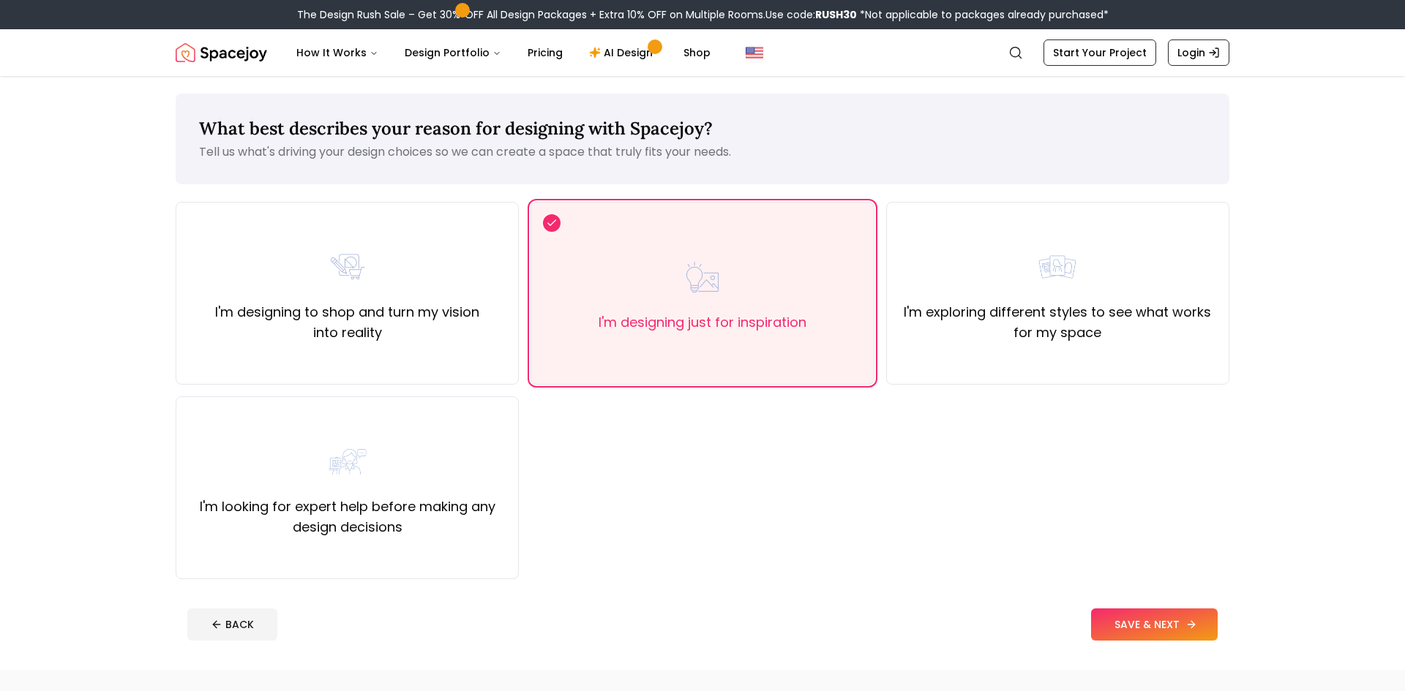
click at [1112, 625] on button "SAVE & NEXT" at bounding box center [1154, 625] width 127 height 32
